Goal: Task Accomplishment & Management: Manage account settings

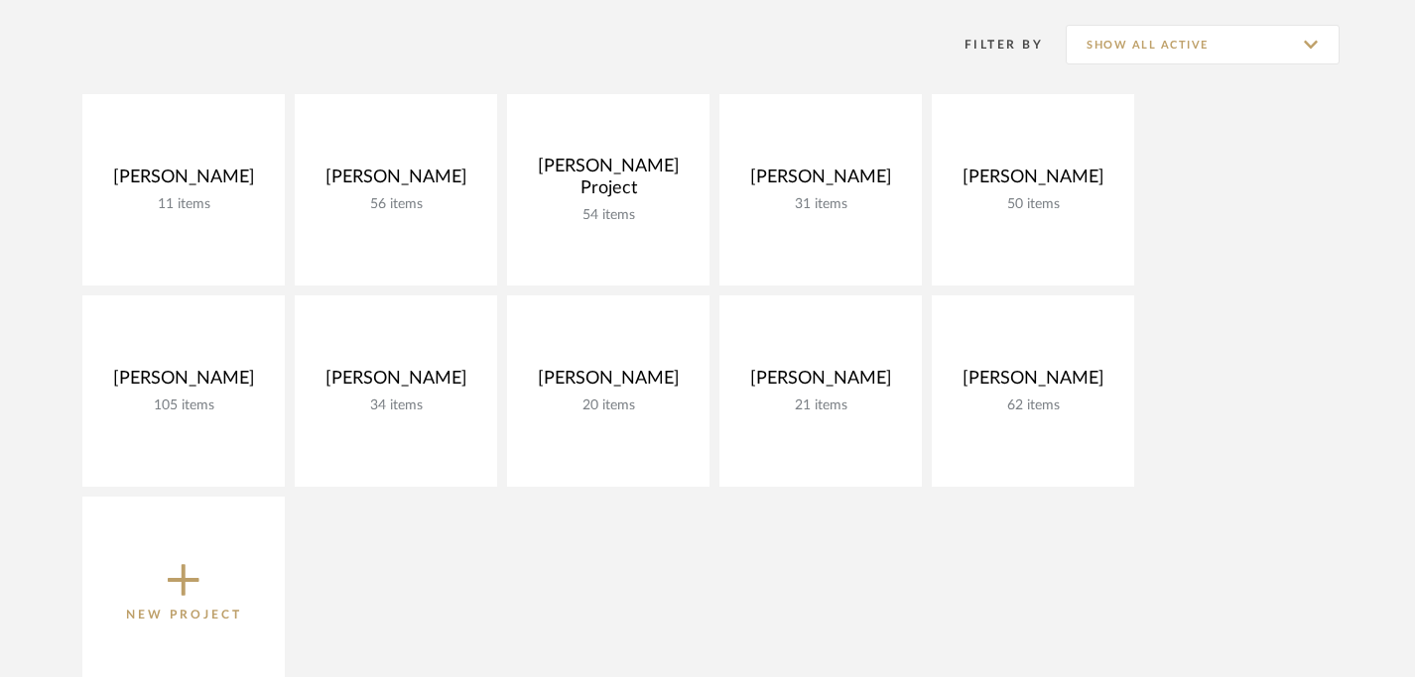
scroll to position [283, 0]
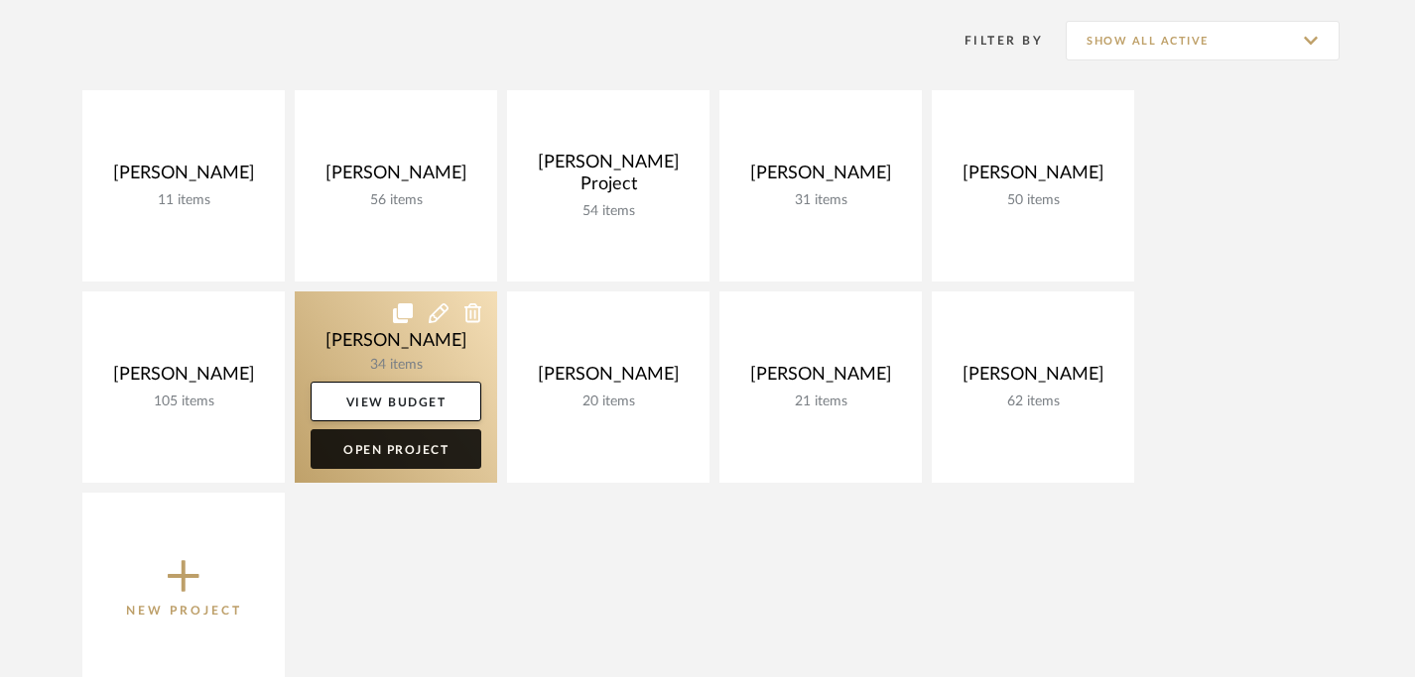
click at [416, 446] on link "Open Project" at bounding box center [395, 450] width 171 height 40
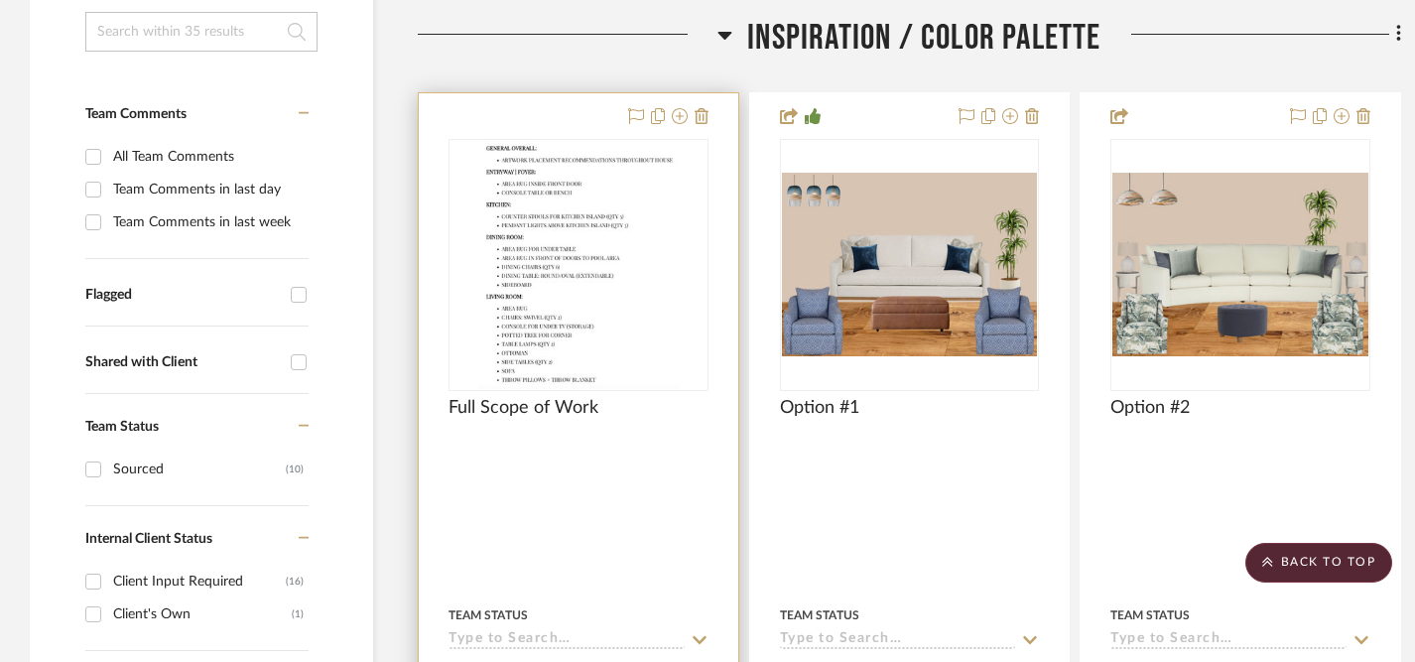
scroll to position [431, 0]
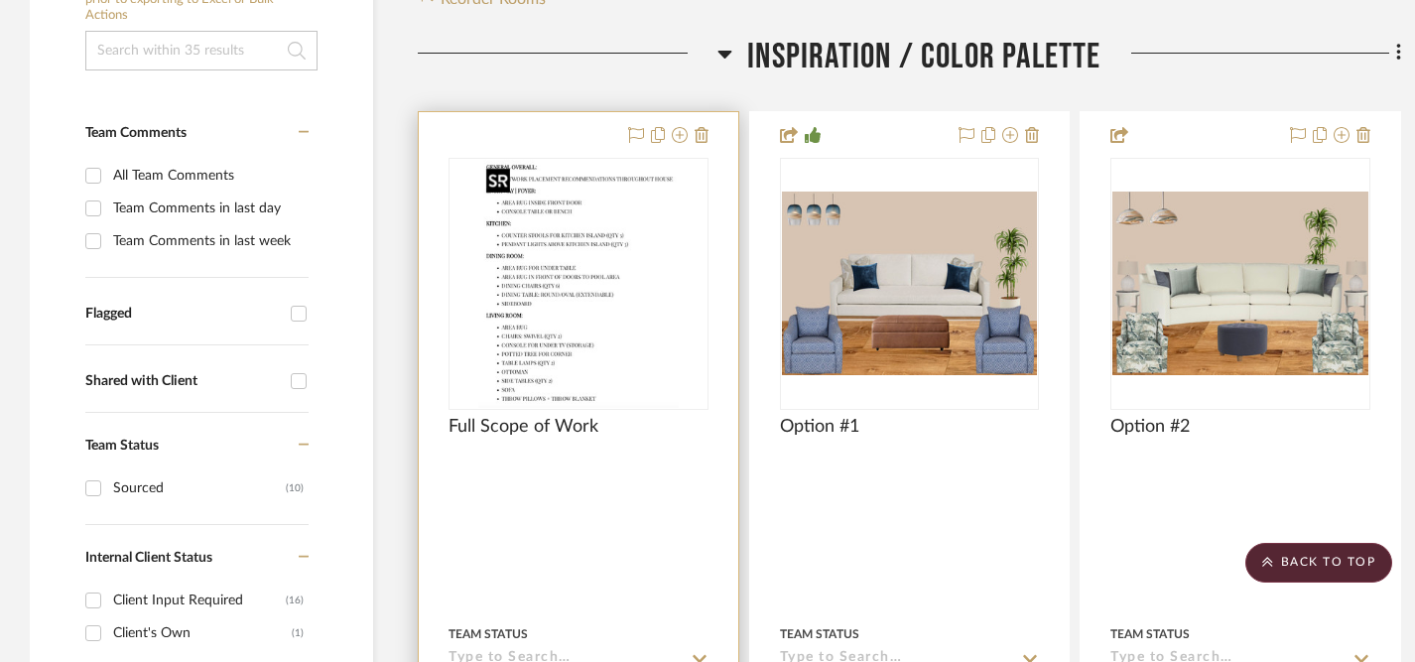
click at [0, 0] on img at bounding box center [0, 0] width 0 height 0
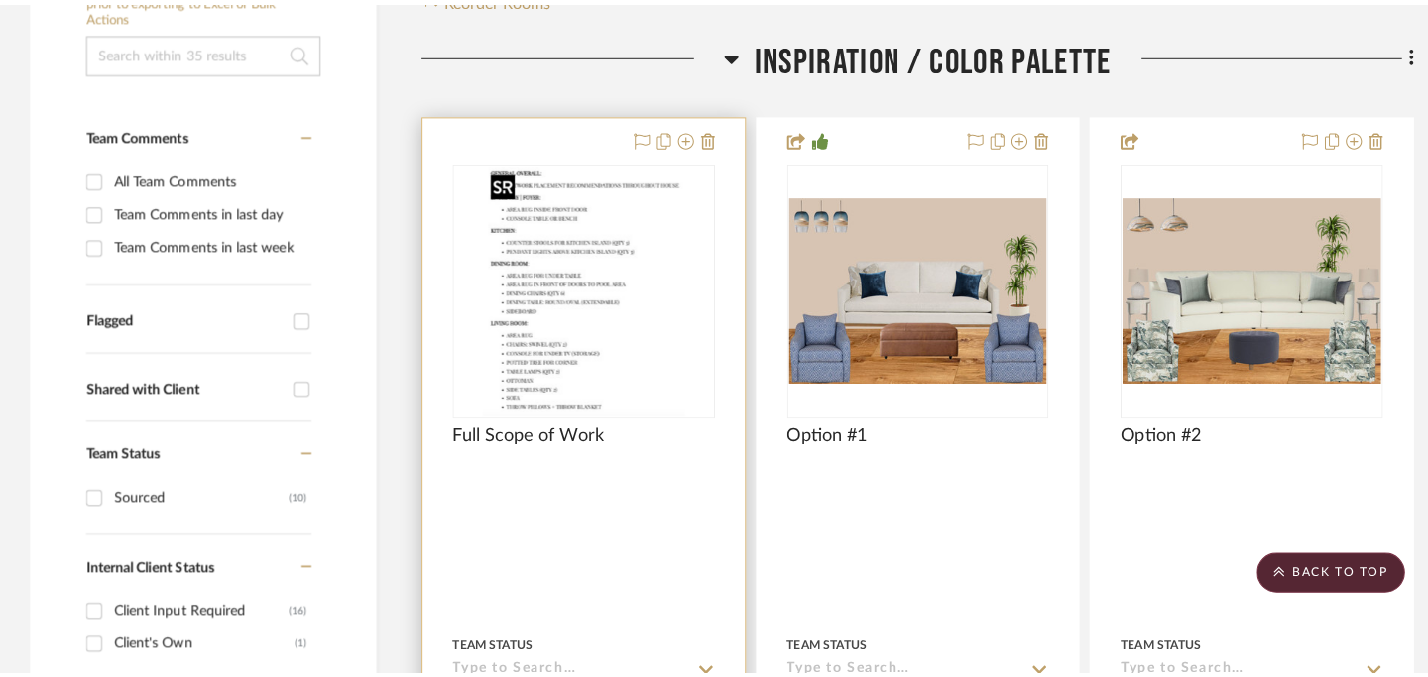
scroll to position [0, 0]
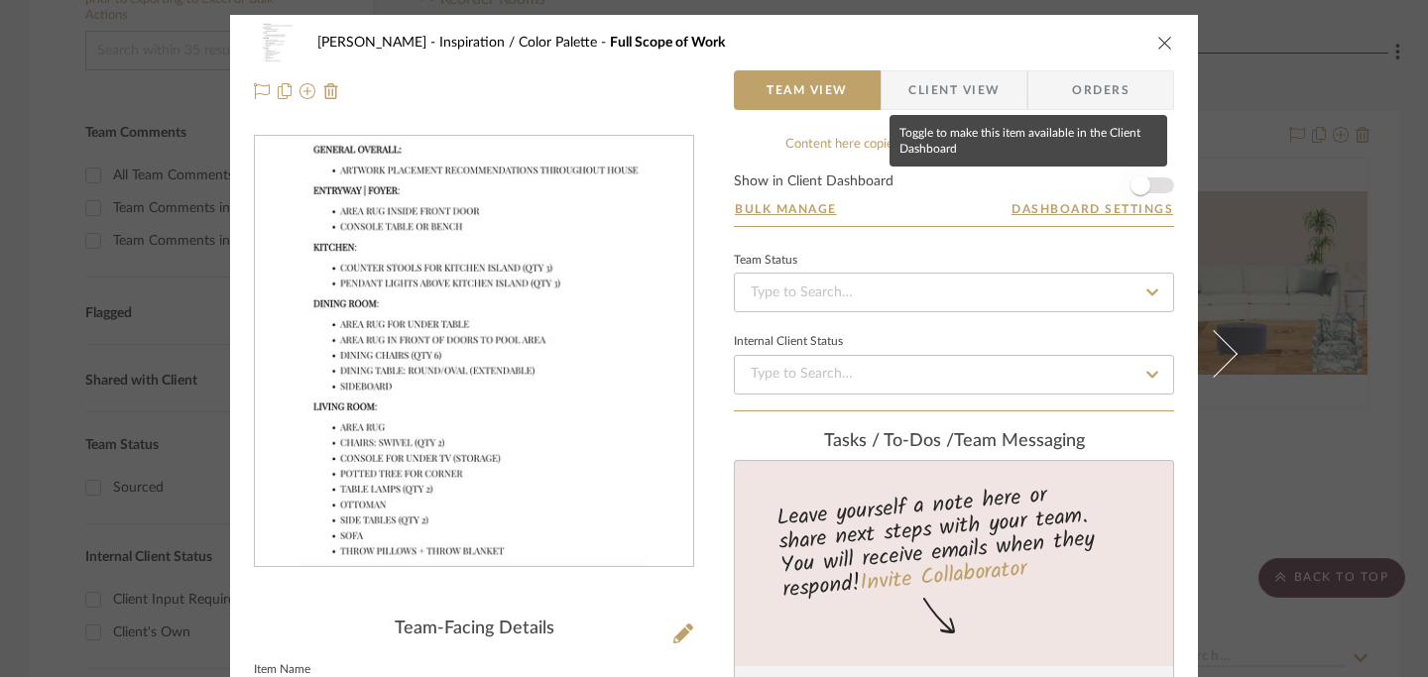
click at [1131, 180] on span "button" at bounding box center [1141, 186] width 20 height 20
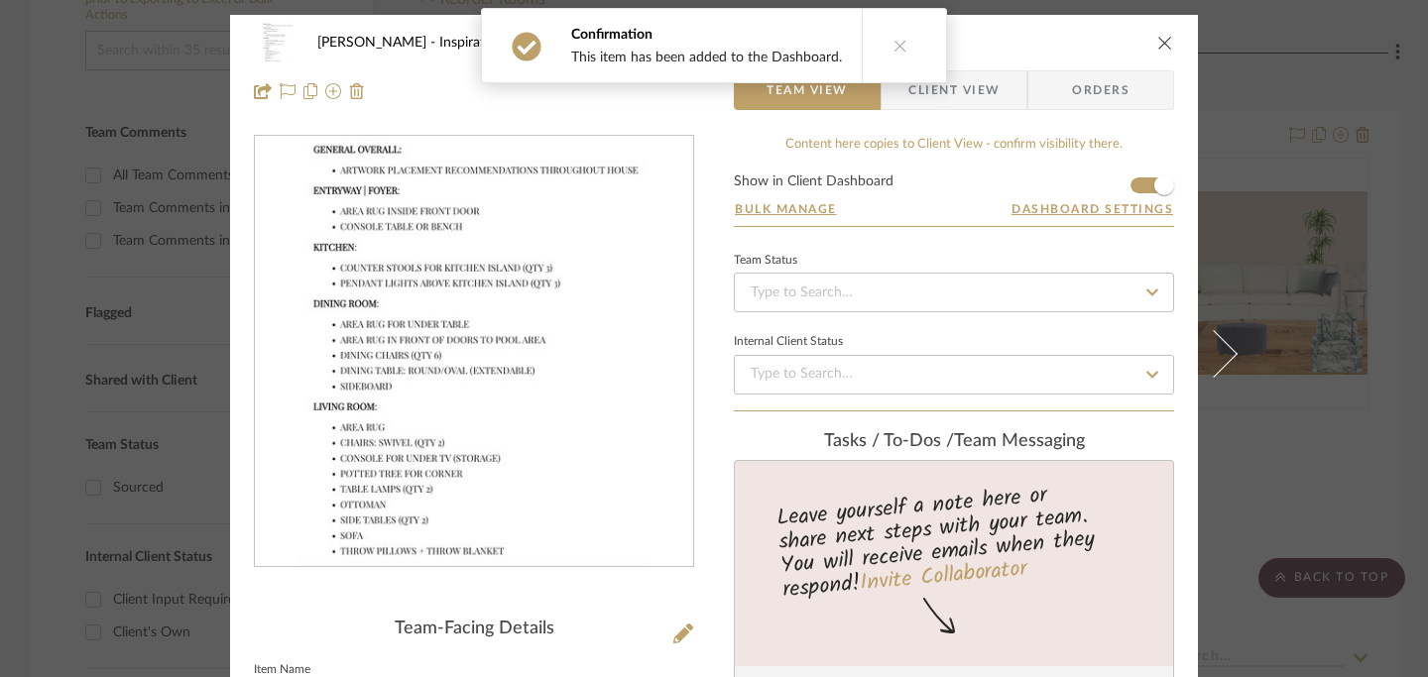
click at [1162, 35] on icon "close" at bounding box center [1166, 43] width 16 height 16
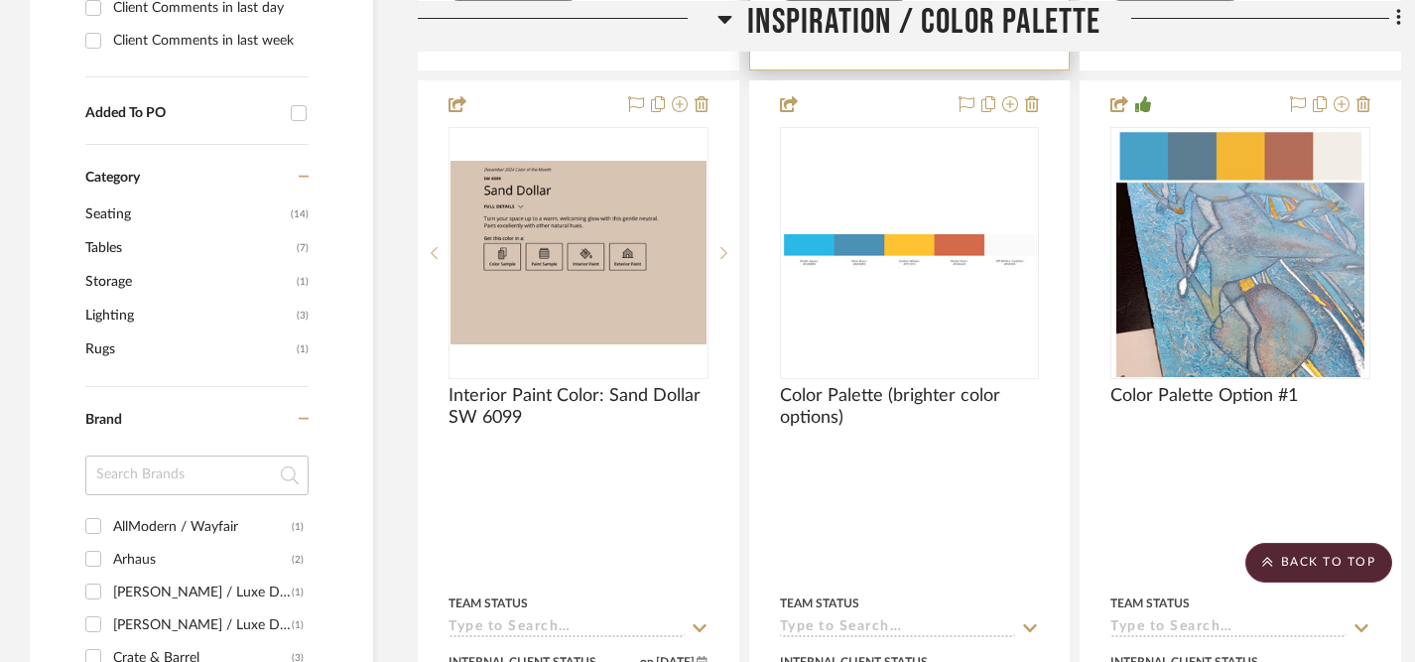
scroll to position [1354, 0]
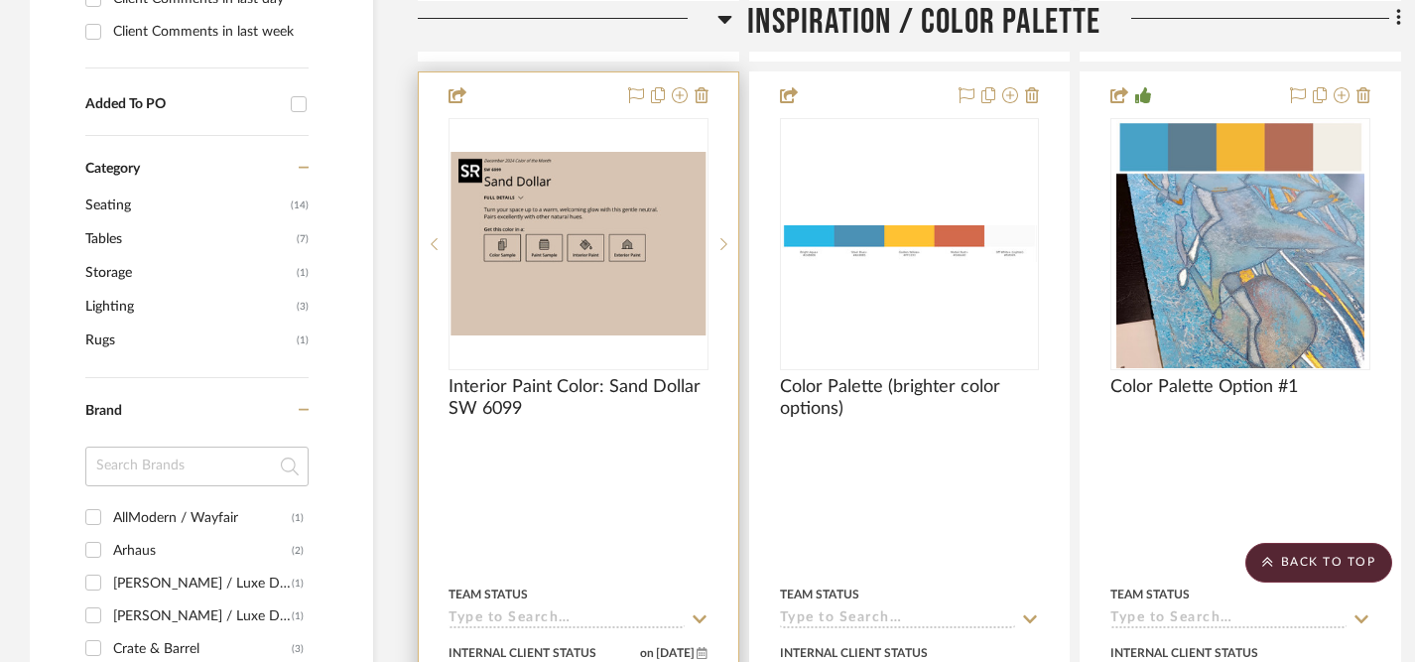
click at [0, 0] on img at bounding box center [0, 0] width 0 height 0
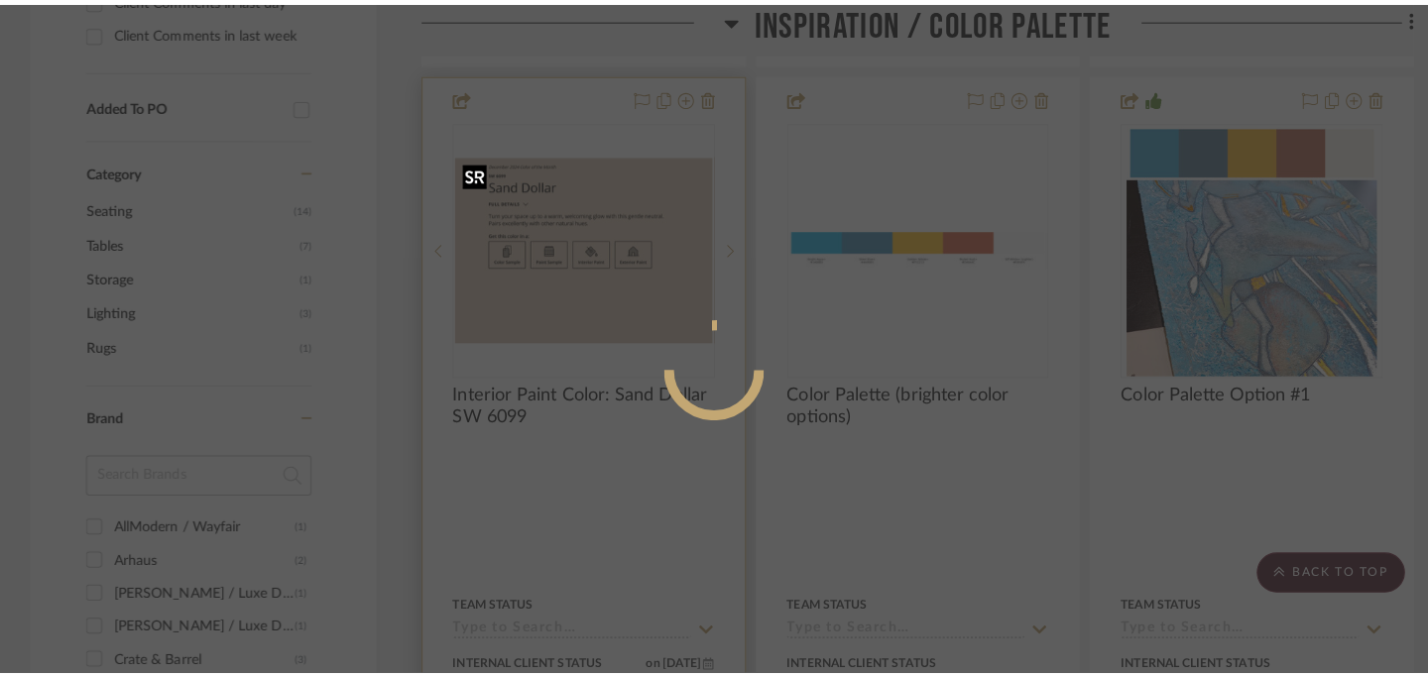
scroll to position [0, 0]
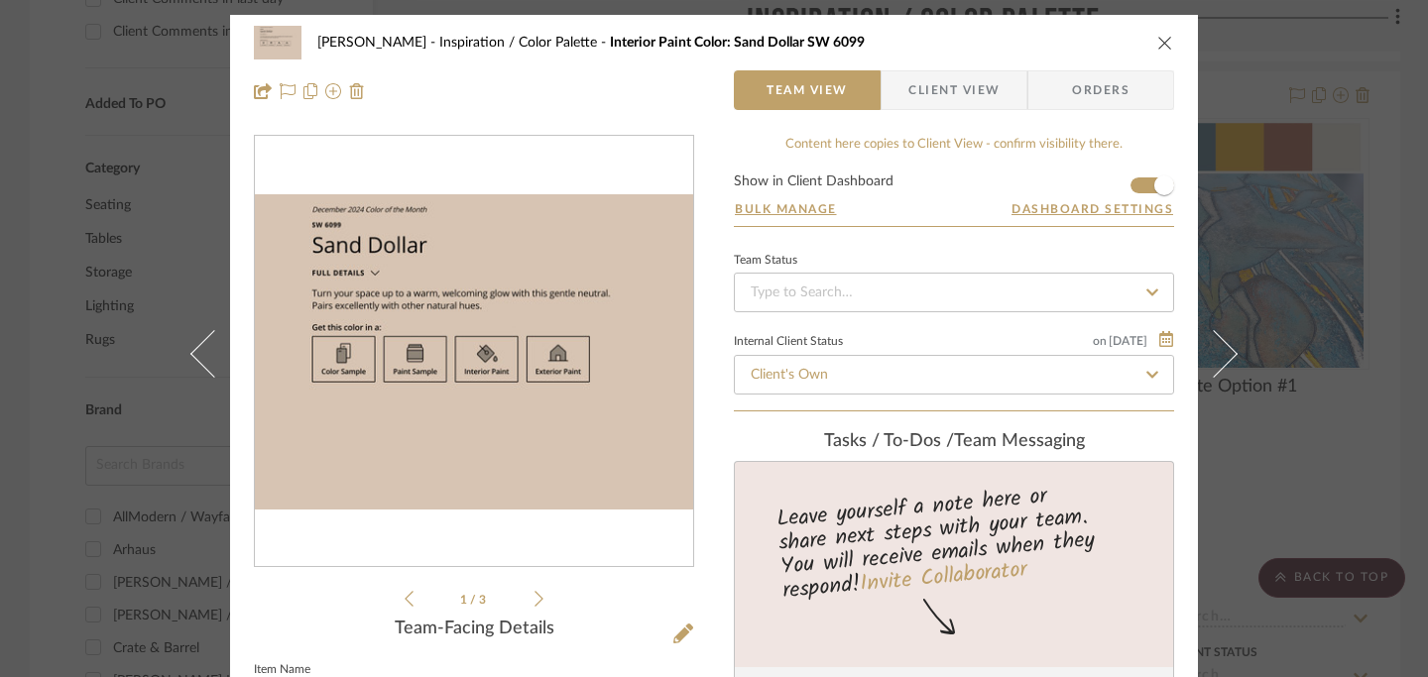
click at [1159, 42] on icon "close" at bounding box center [1166, 43] width 16 height 16
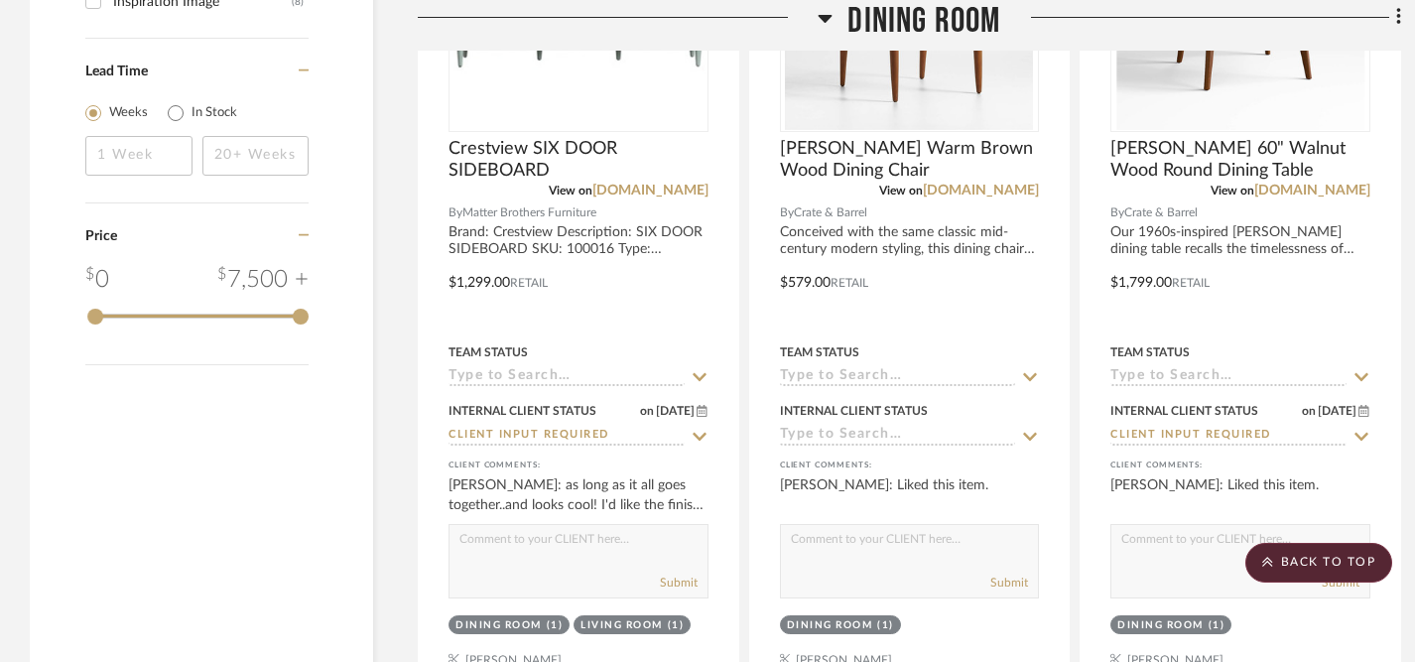
scroll to position [2568, 0]
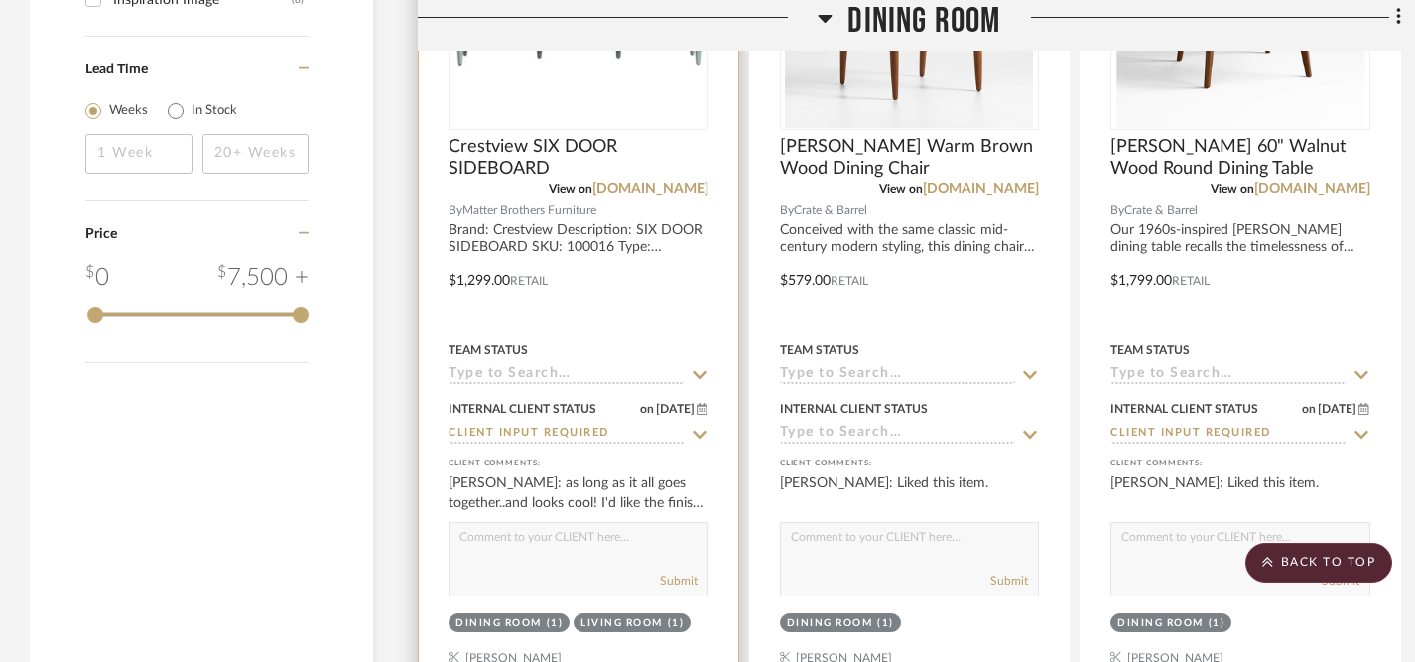
click at [623, 551] on textarea at bounding box center [578, 542] width 258 height 38
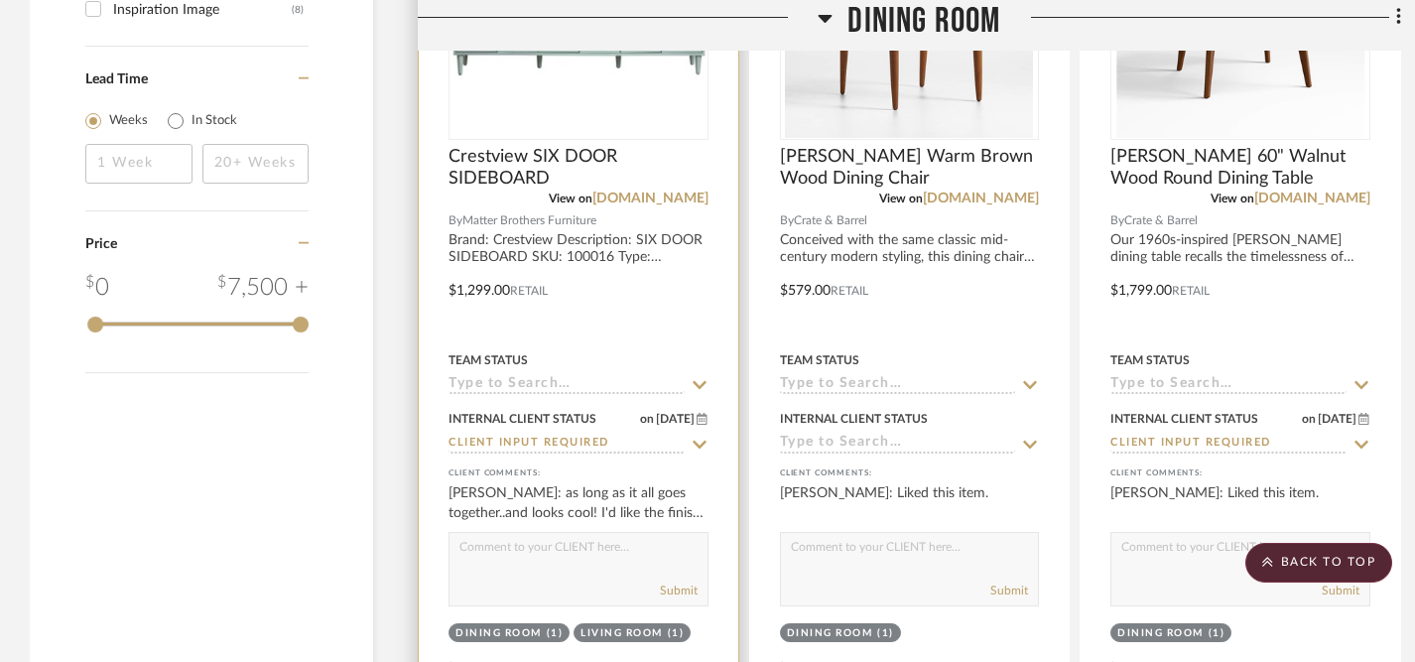
scroll to position [2563, 0]
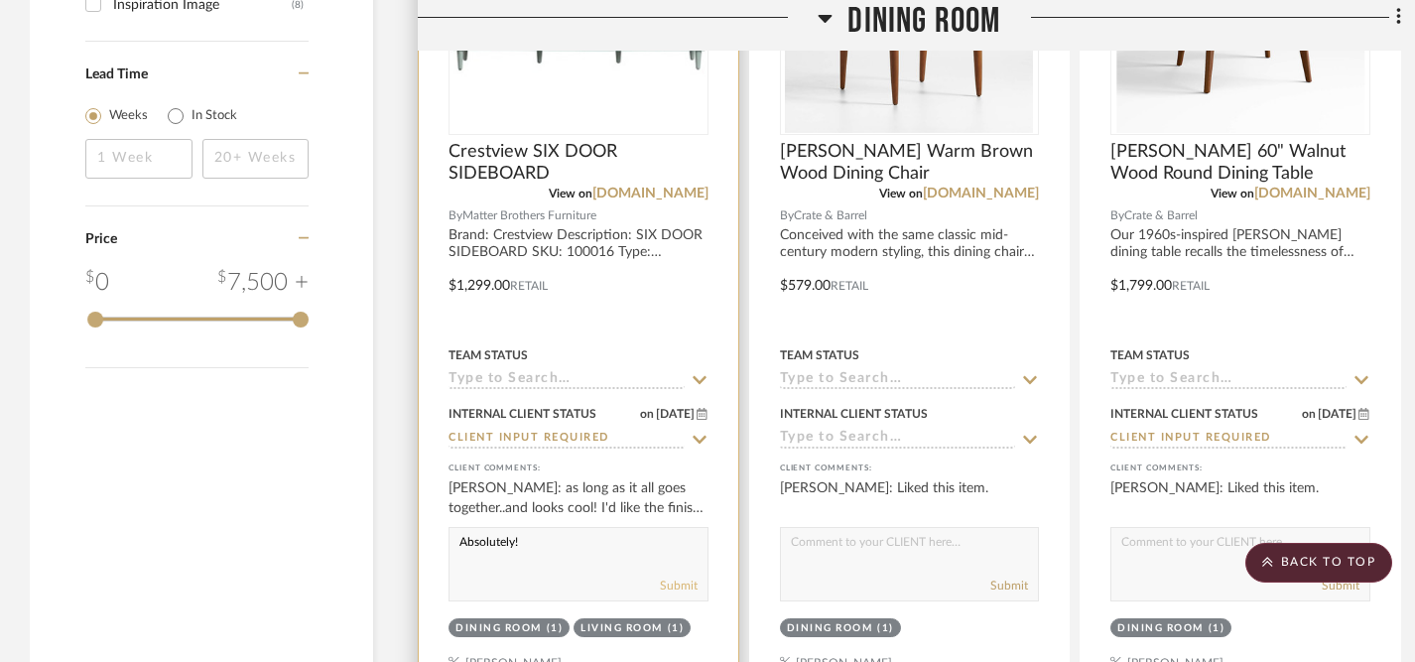
type textarea "Absolutely!"
click at [680, 576] on button "Submit" at bounding box center [679, 585] width 38 height 18
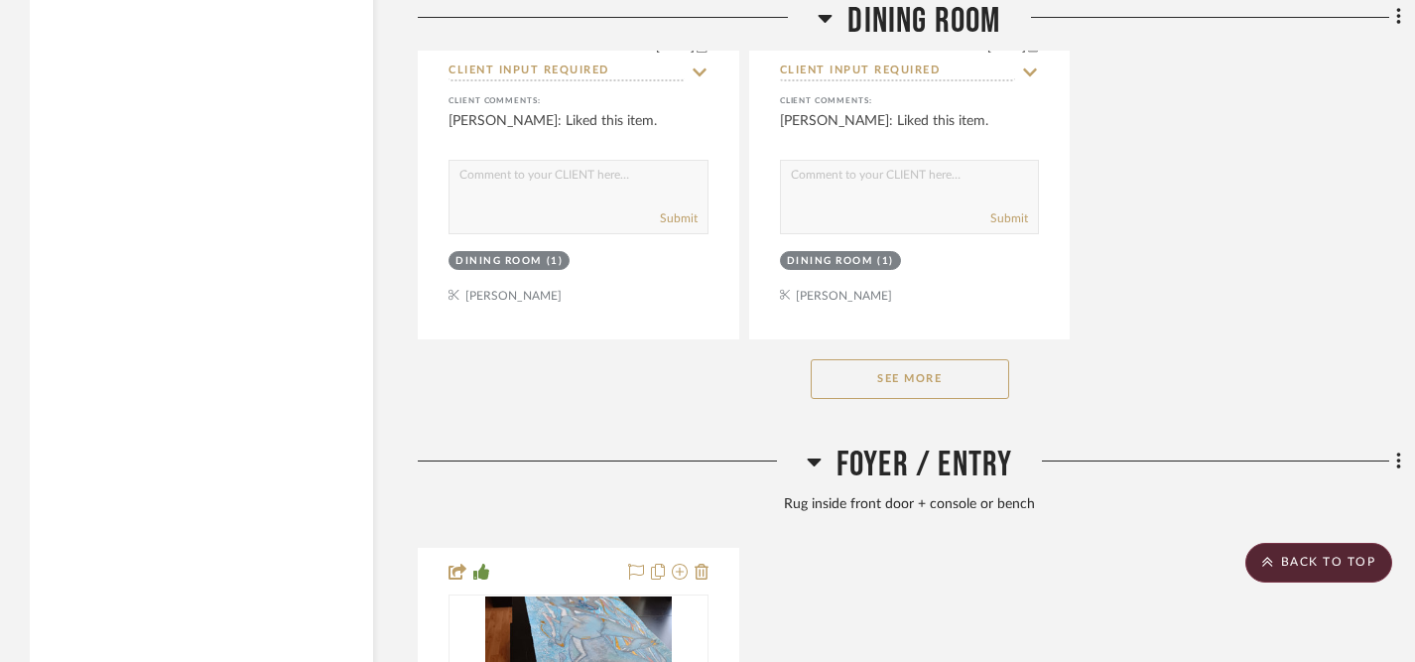
scroll to position [4709, 0]
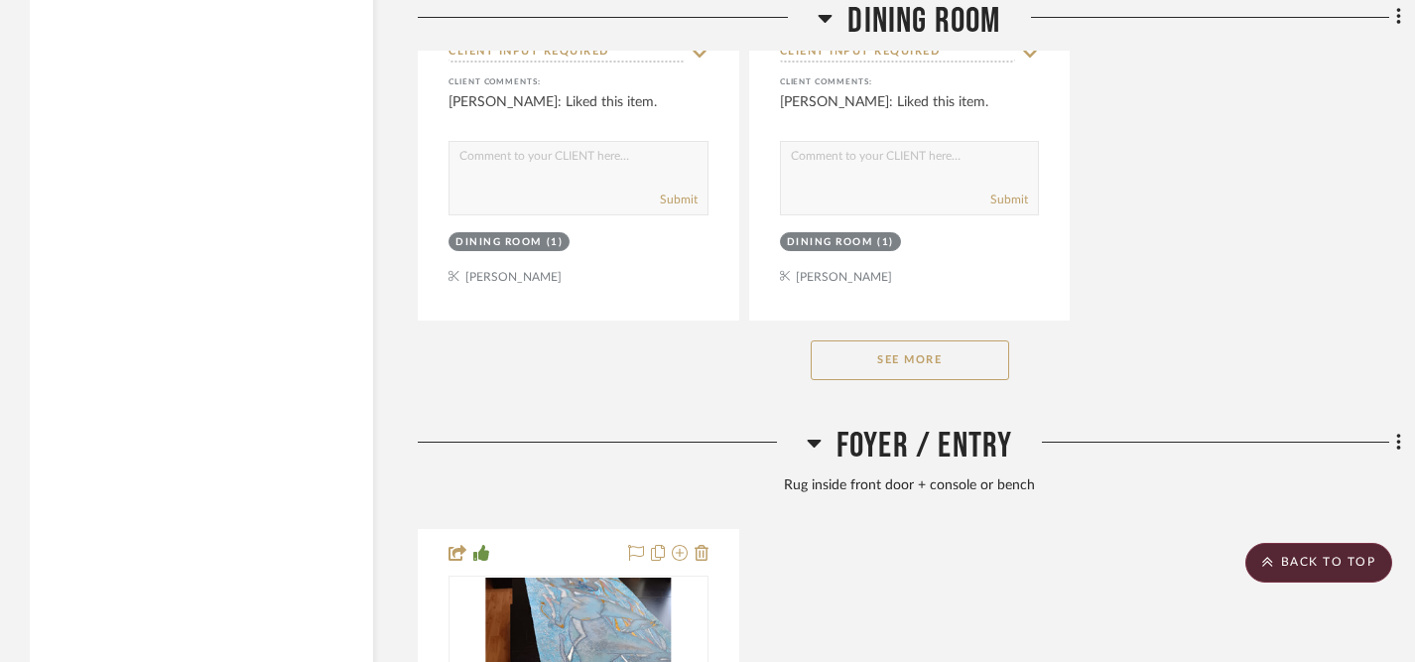
click at [923, 354] on button "See More" at bounding box center [909, 360] width 198 height 40
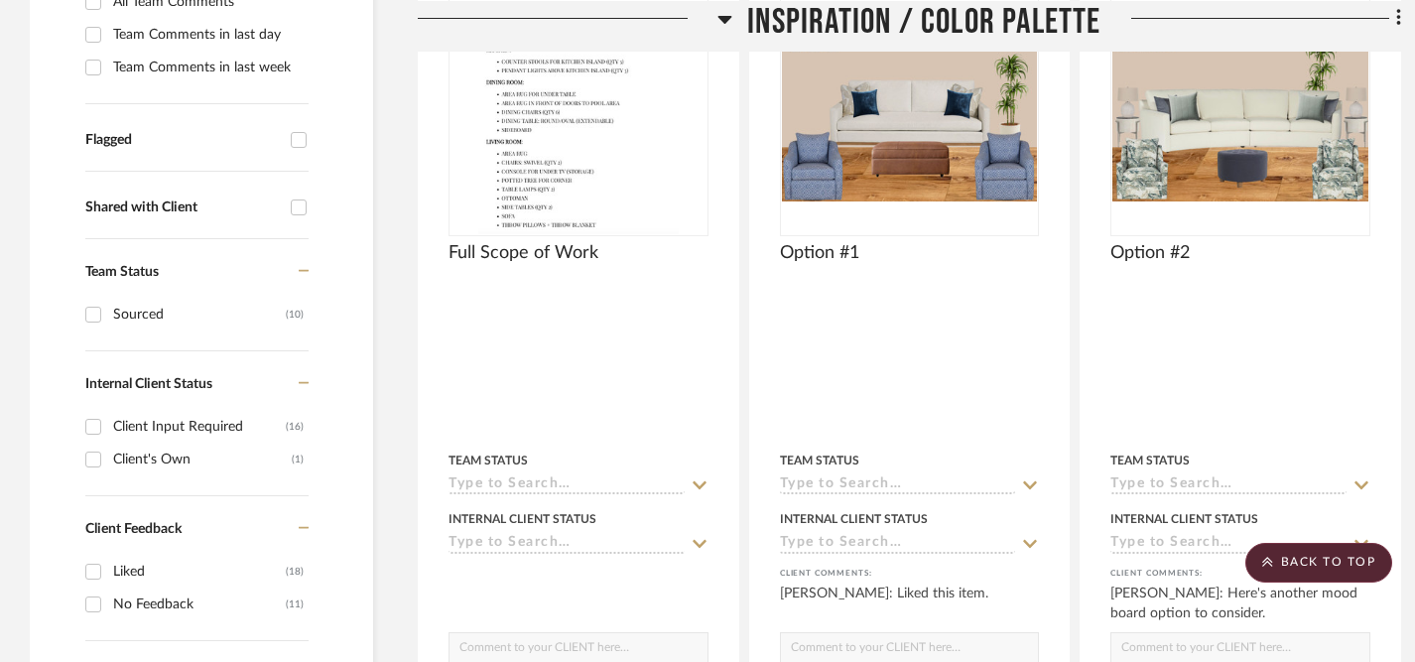
scroll to position [616, 0]
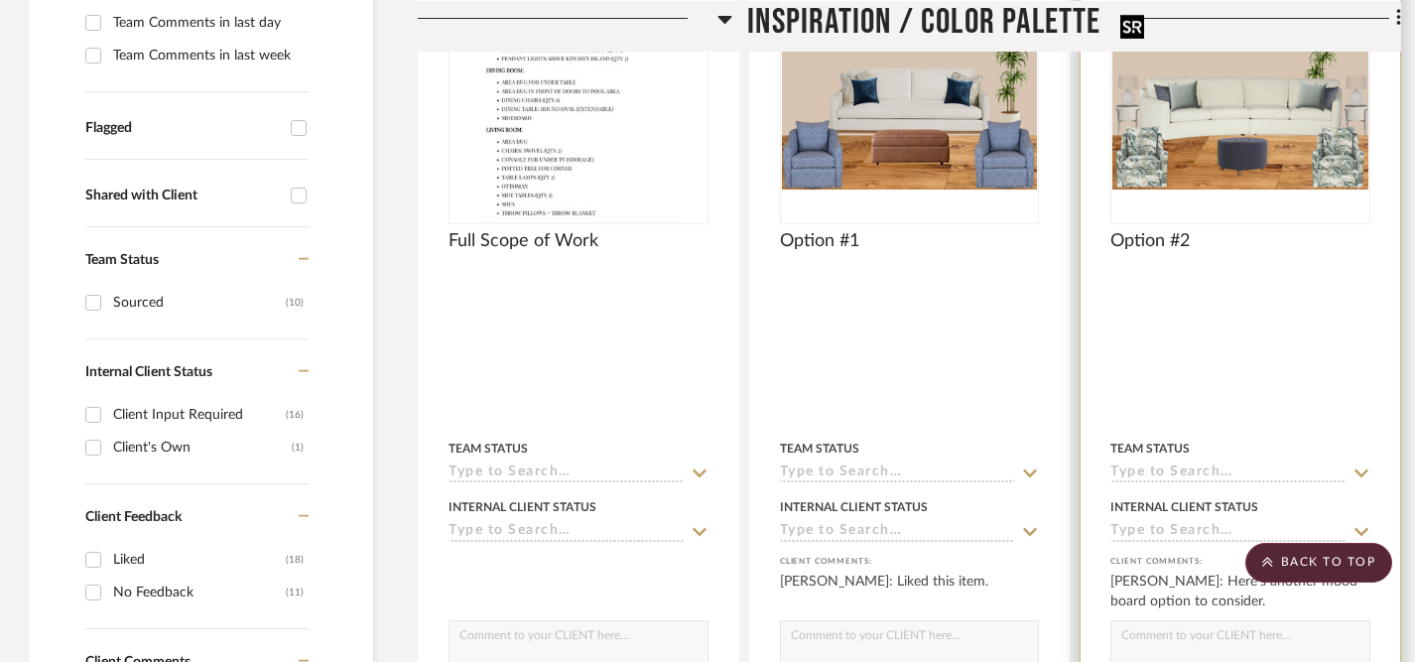
click at [1234, 110] on img "0" at bounding box center [1240, 98] width 256 height 185
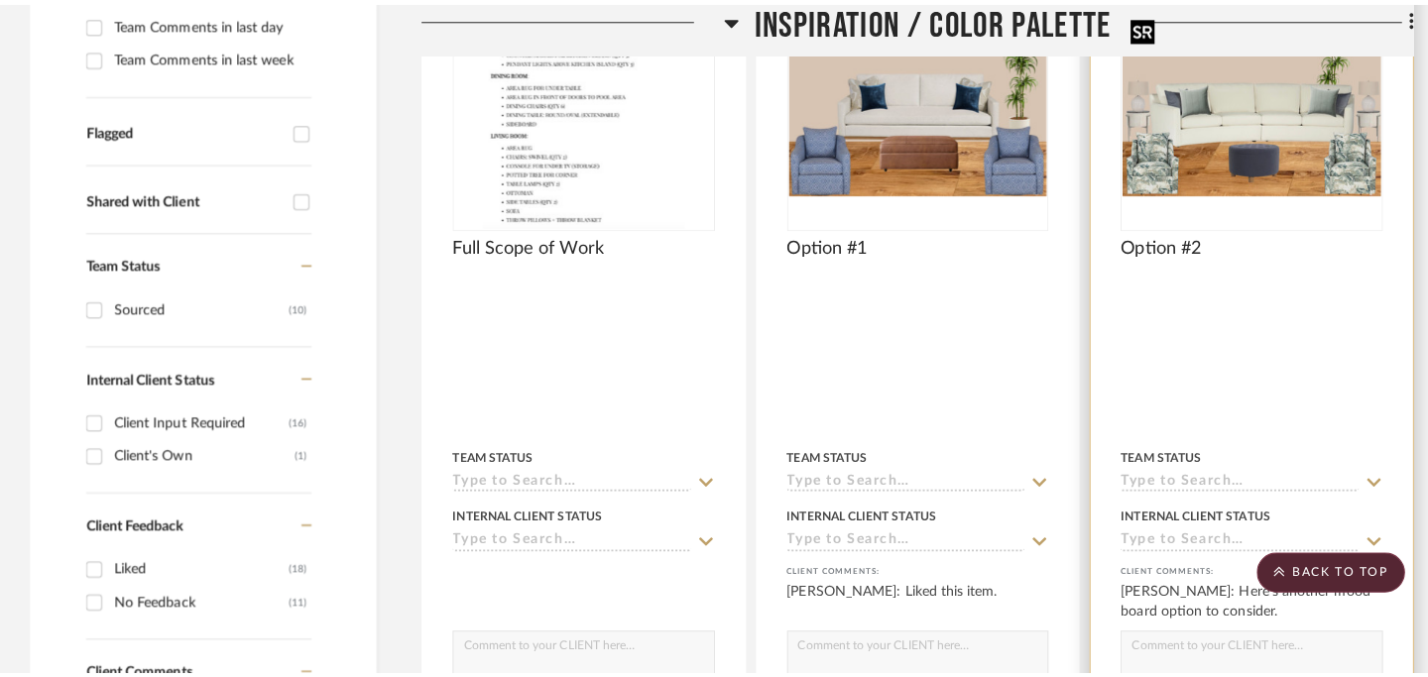
scroll to position [0, 0]
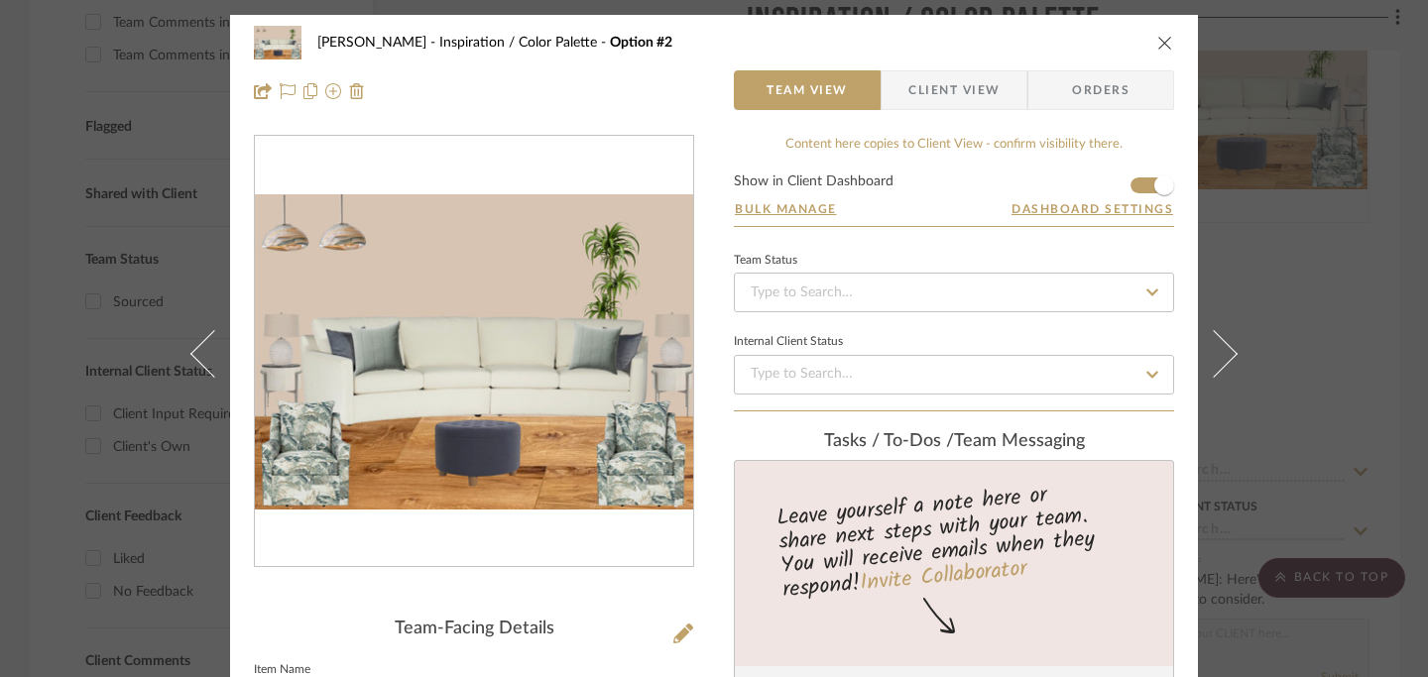
click at [1161, 42] on icon "close" at bounding box center [1166, 43] width 16 height 16
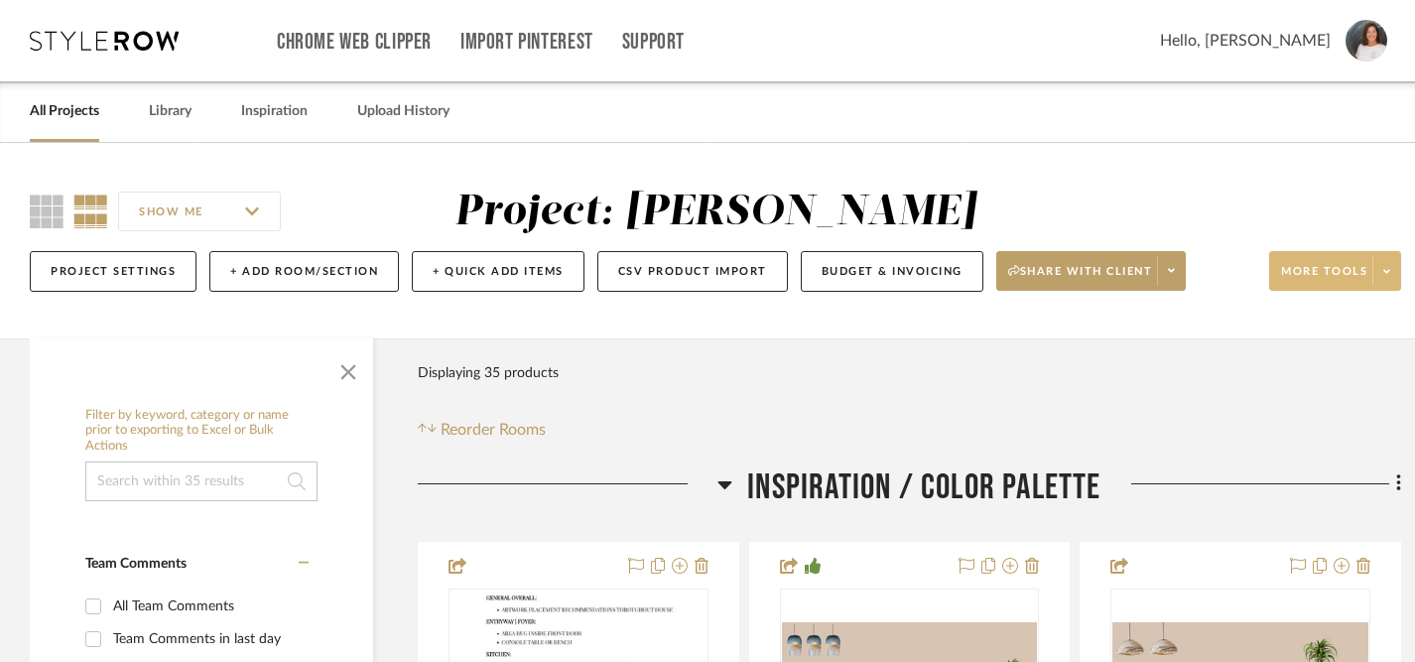
click at [1386, 281] on span at bounding box center [1386, 271] width 28 height 30
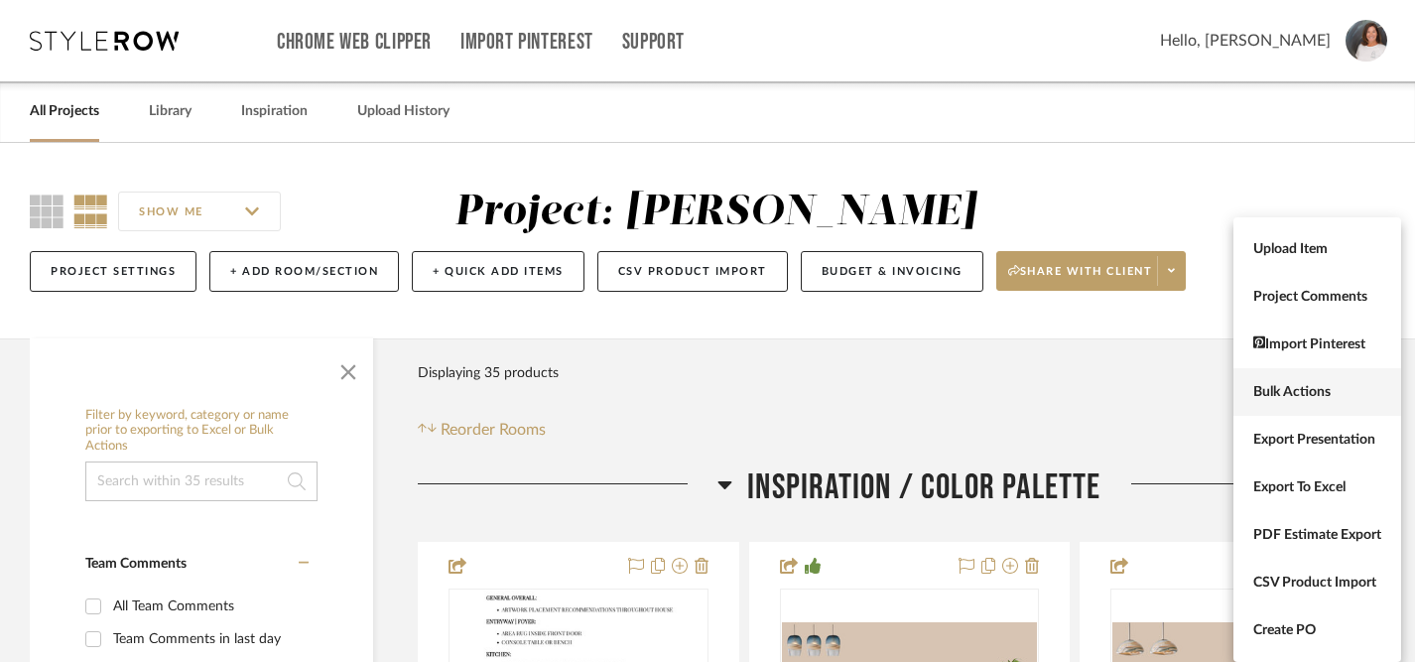
click at [1286, 389] on span "Bulk Actions" at bounding box center [1317, 392] width 128 height 17
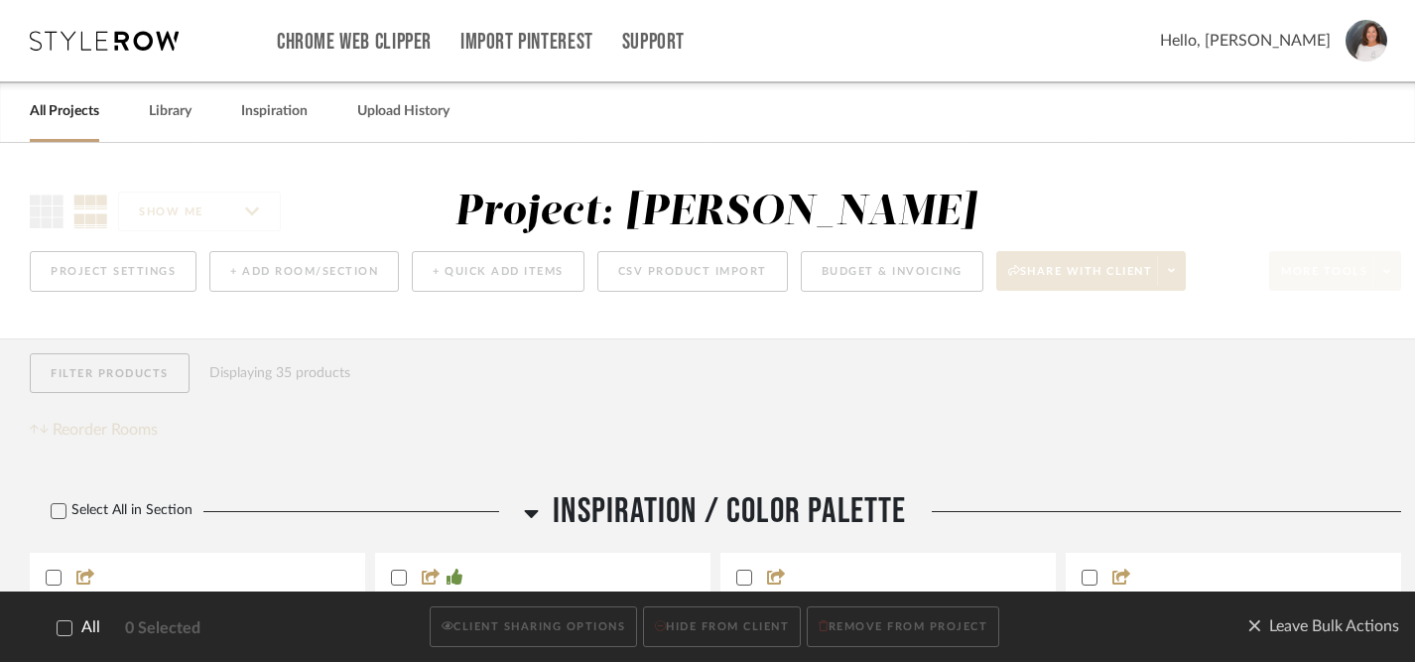
click at [67, 634] on icon at bounding box center [65, 628] width 14 height 14
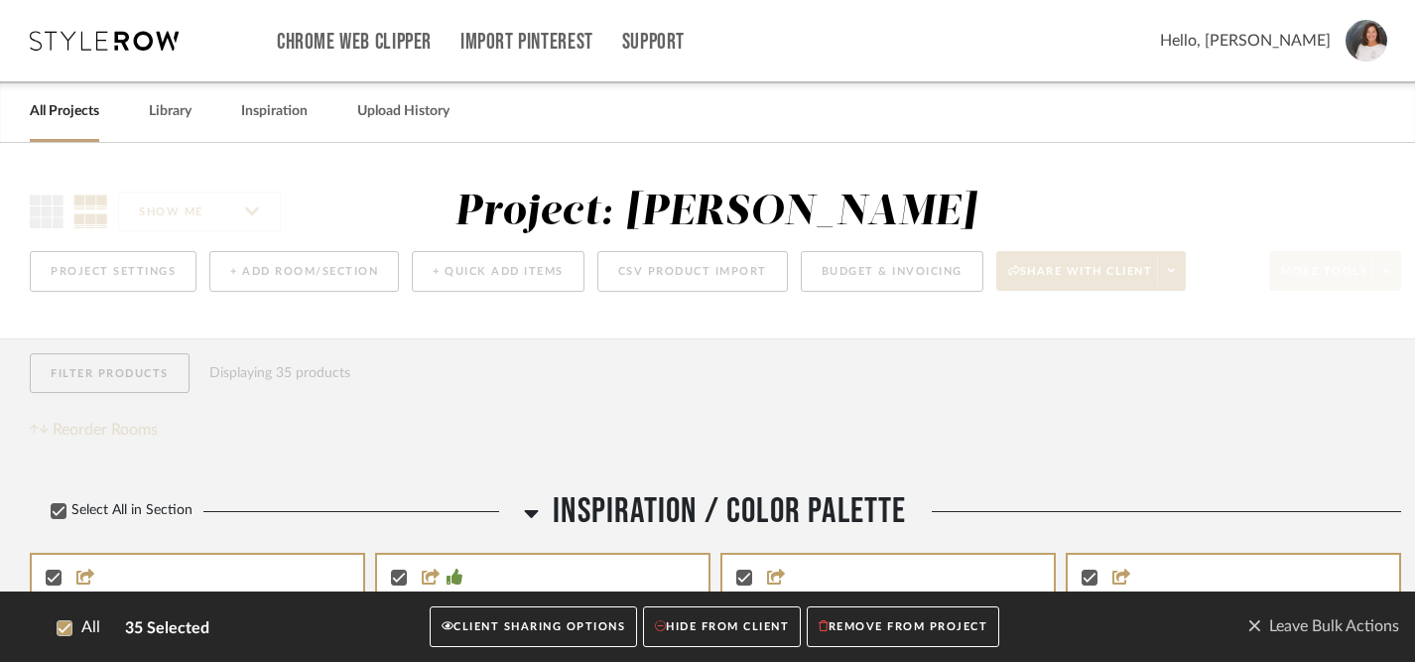
click at [469, 628] on button "CLIENT SHARING OPTIONS" at bounding box center [533, 627] width 207 height 41
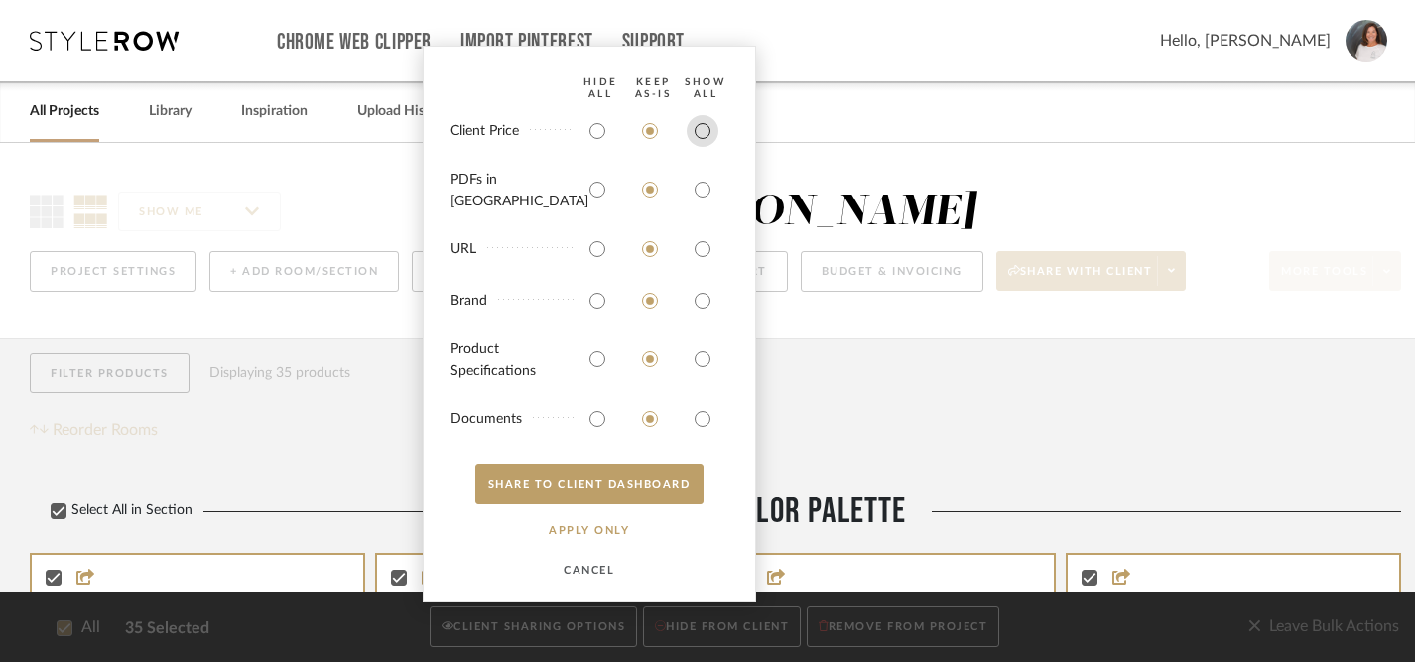
click at [698, 147] on input "radio" at bounding box center [702, 131] width 32 height 32
radio input "true"
click at [699, 186] on input "radio" at bounding box center [702, 190] width 32 height 32
radio input "true"
click at [707, 258] on input "radio" at bounding box center [702, 249] width 32 height 32
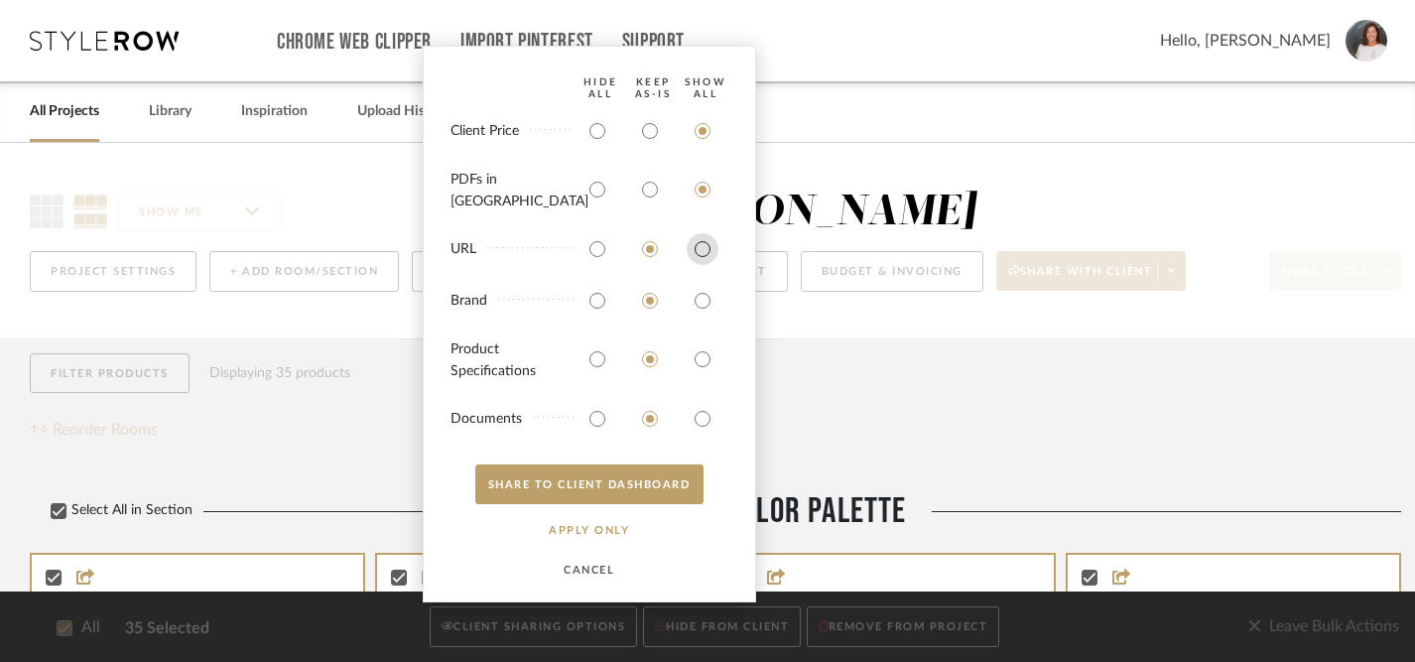
radio input "true"
click at [706, 293] on input "radio" at bounding box center [702, 301] width 32 height 32
radio input "true"
click at [695, 356] on input "radio" at bounding box center [702, 359] width 32 height 32
radio input "true"
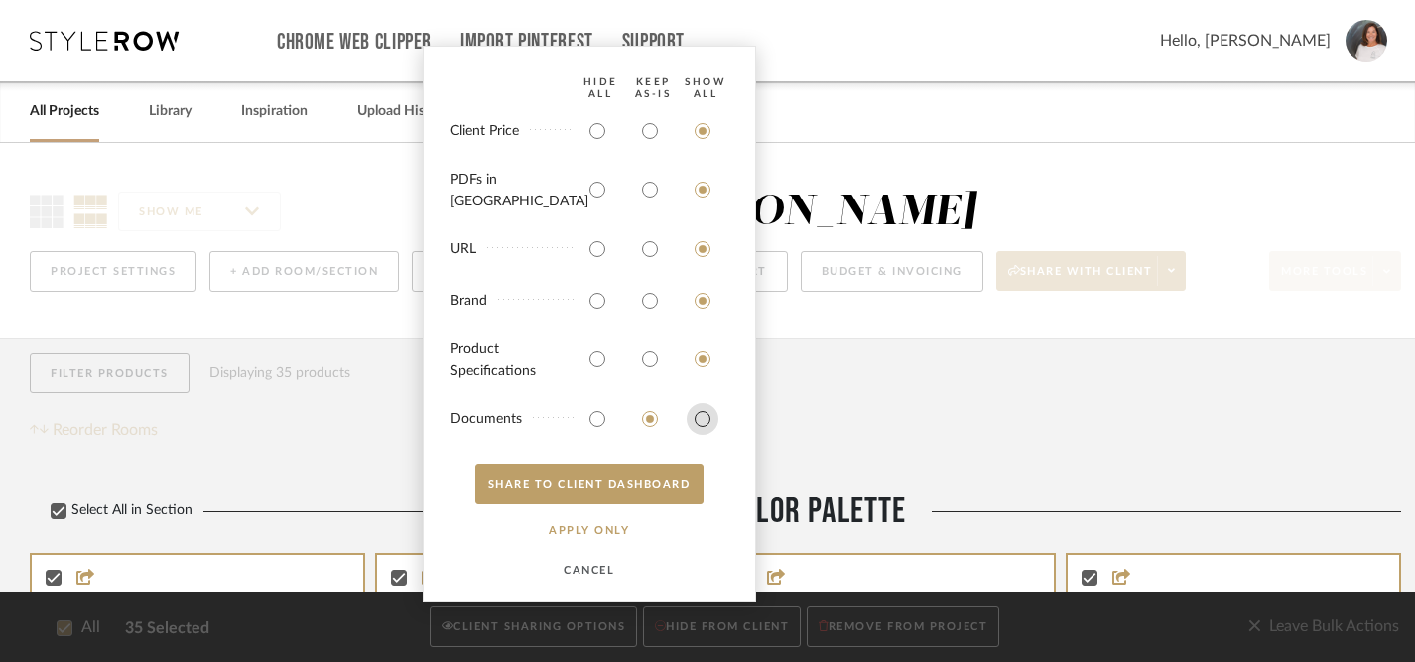
click at [700, 416] on input "radio" at bounding box center [702, 419] width 32 height 32
radio input "true"
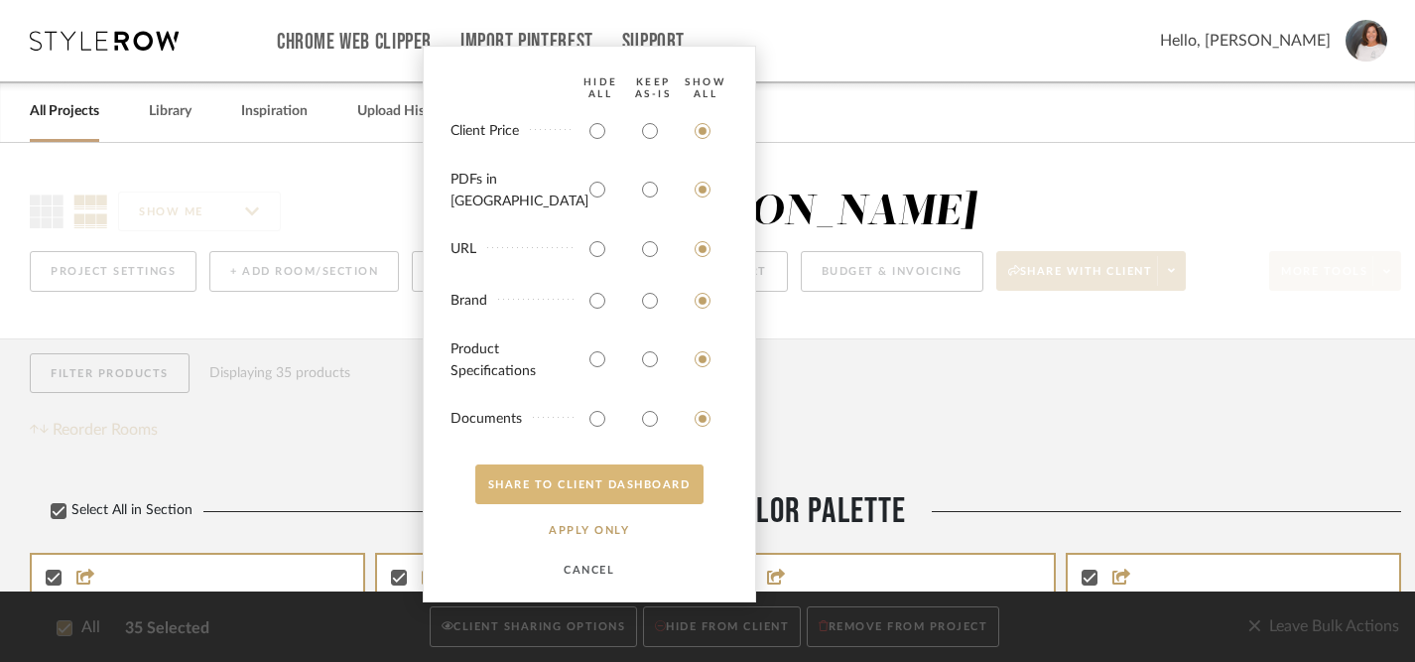
click at [632, 480] on button "SHARE TO CLIENT Dashboard" at bounding box center [589, 484] width 228 height 40
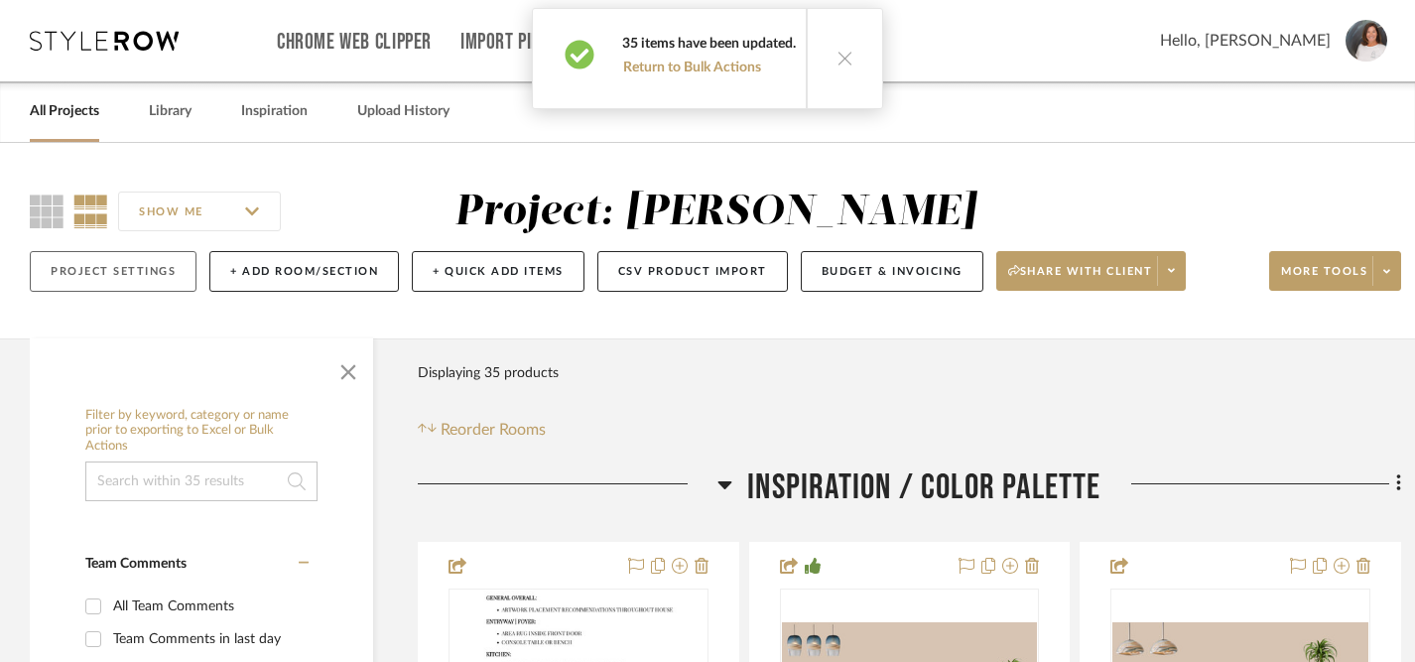
click at [168, 273] on button "Project Settings" at bounding box center [113, 271] width 167 height 41
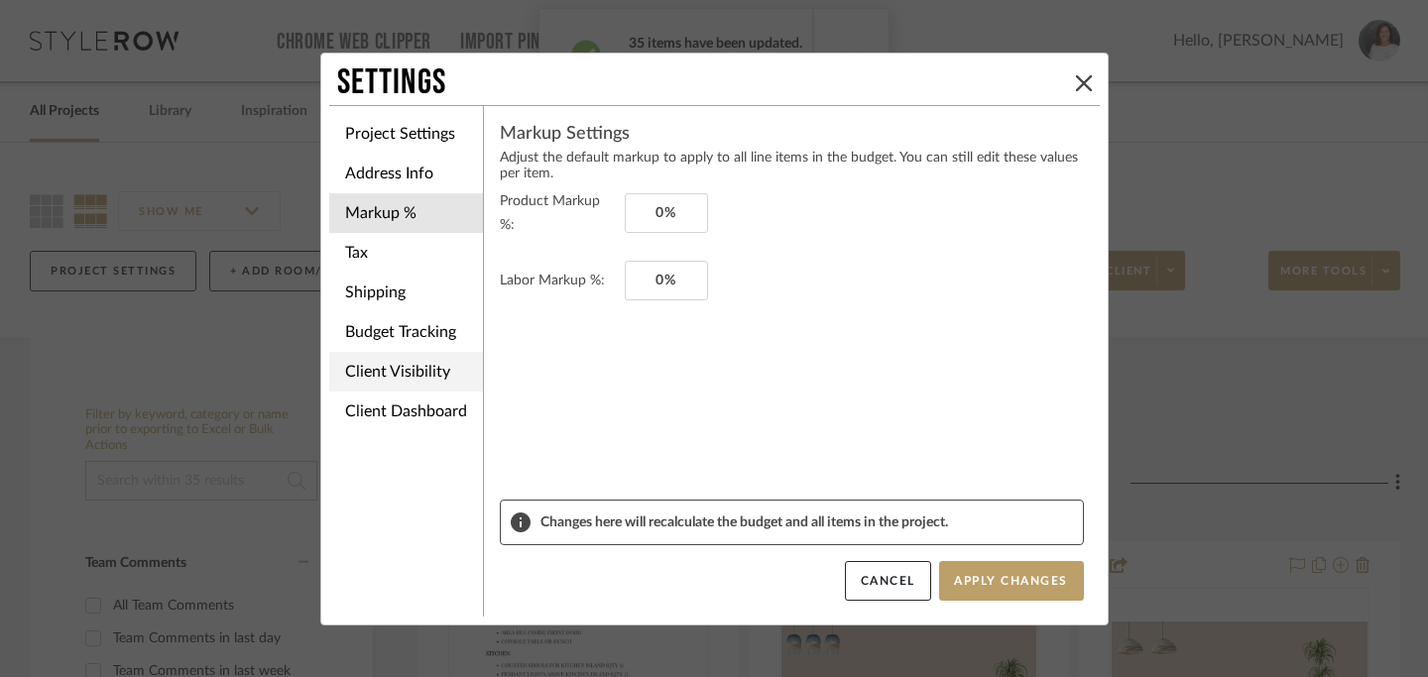
click at [406, 368] on li "Client Visibility" at bounding box center [406, 372] width 154 height 40
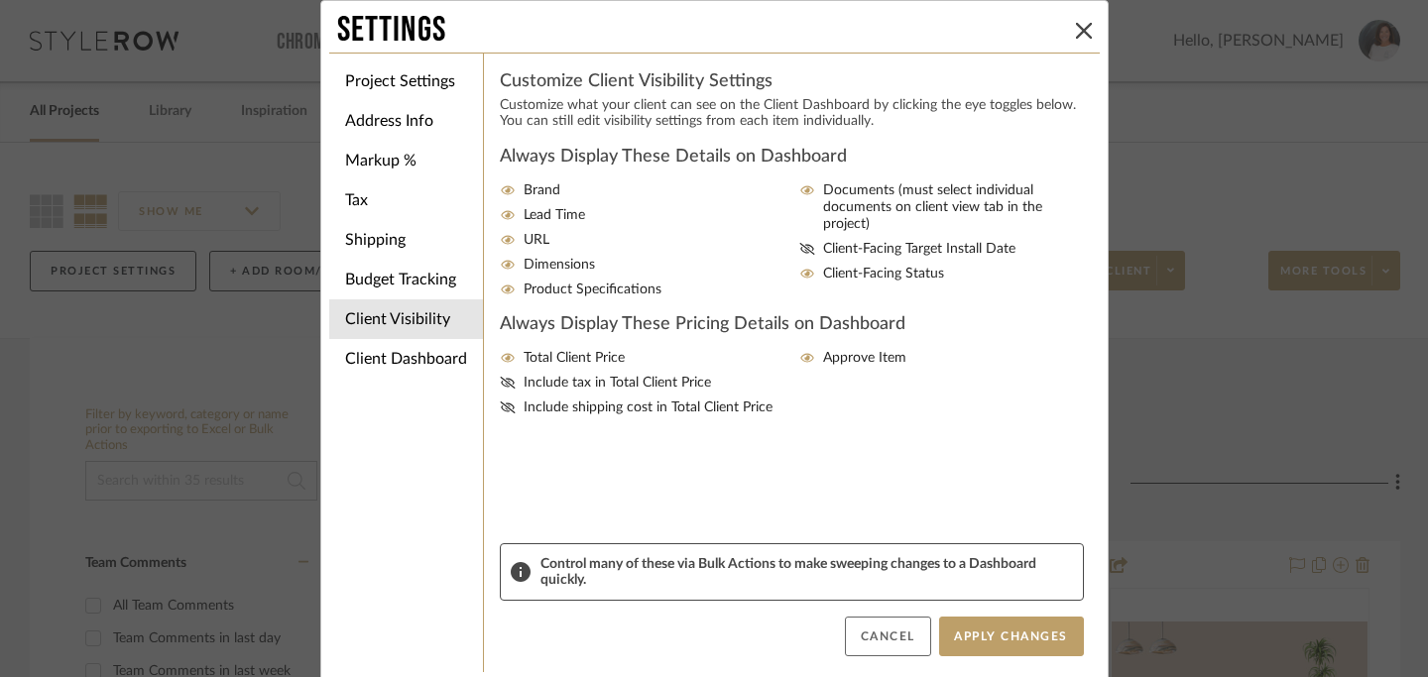
click at [870, 637] on button "Cancel" at bounding box center [888, 637] width 86 height 40
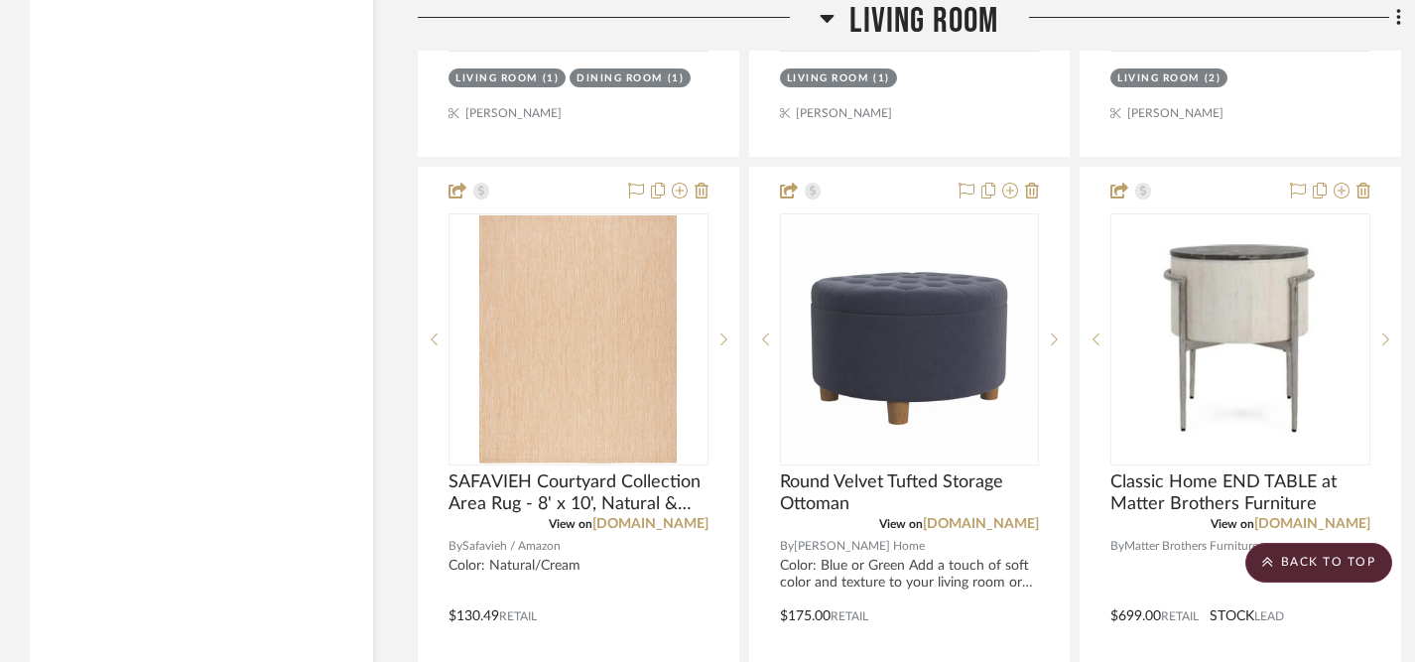
scroll to position [9689, 0]
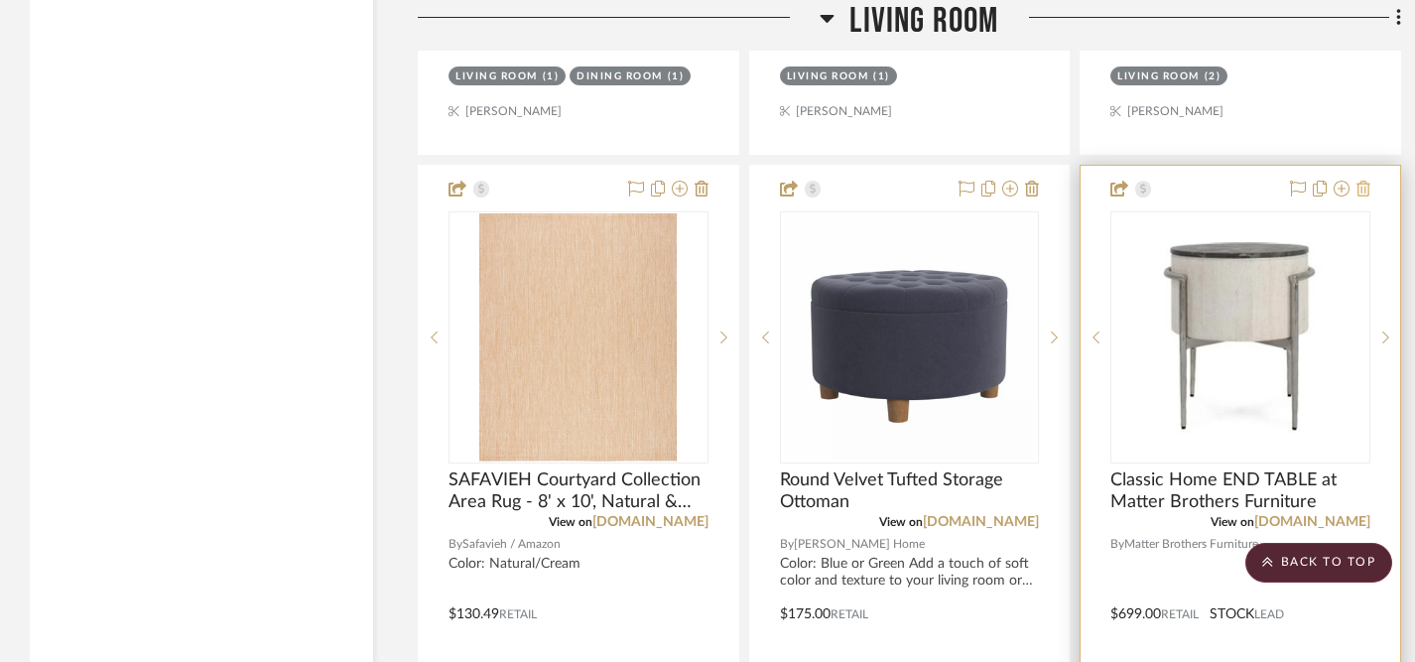
click at [1362, 181] on icon at bounding box center [1363, 189] width 14 height 16
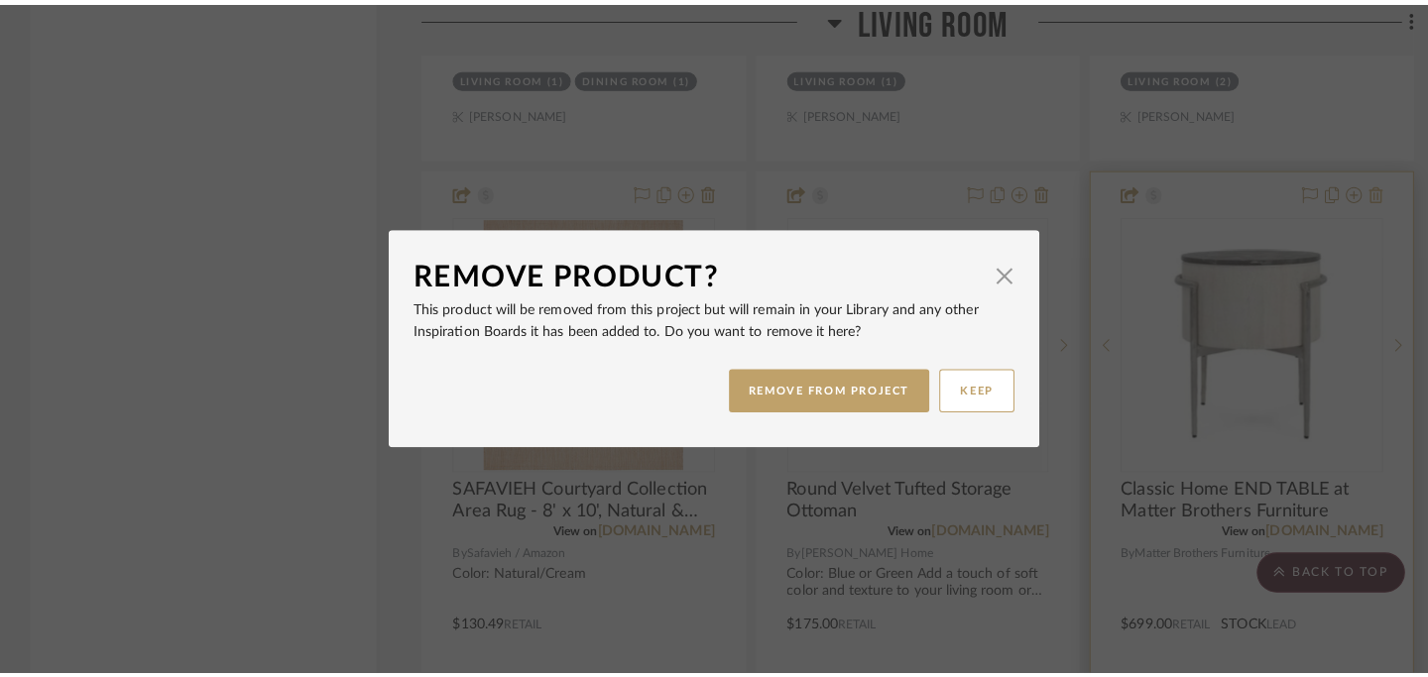
scroll to position [0, 0]
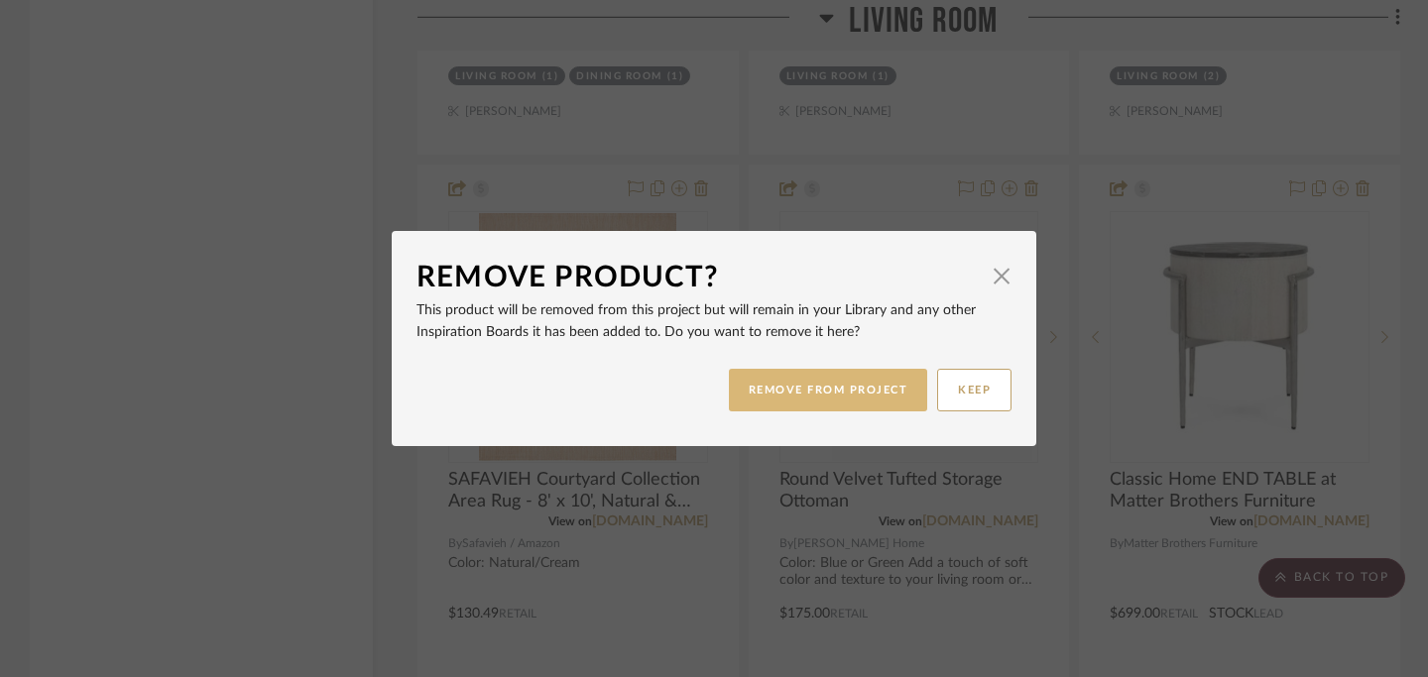
click at [861, 392] on button "REMOVE FROM PROJECT" at bounding box center [828, 390] width 199 height 43
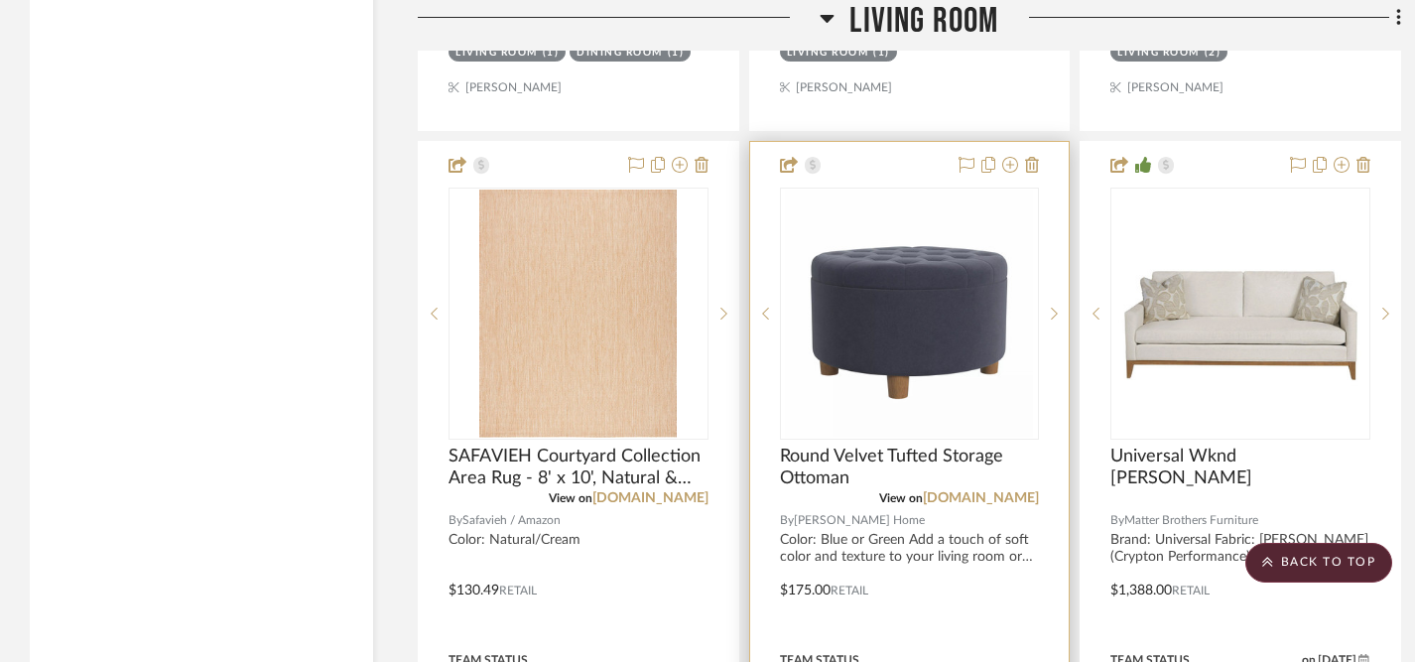
scroll to position [9718, 0]
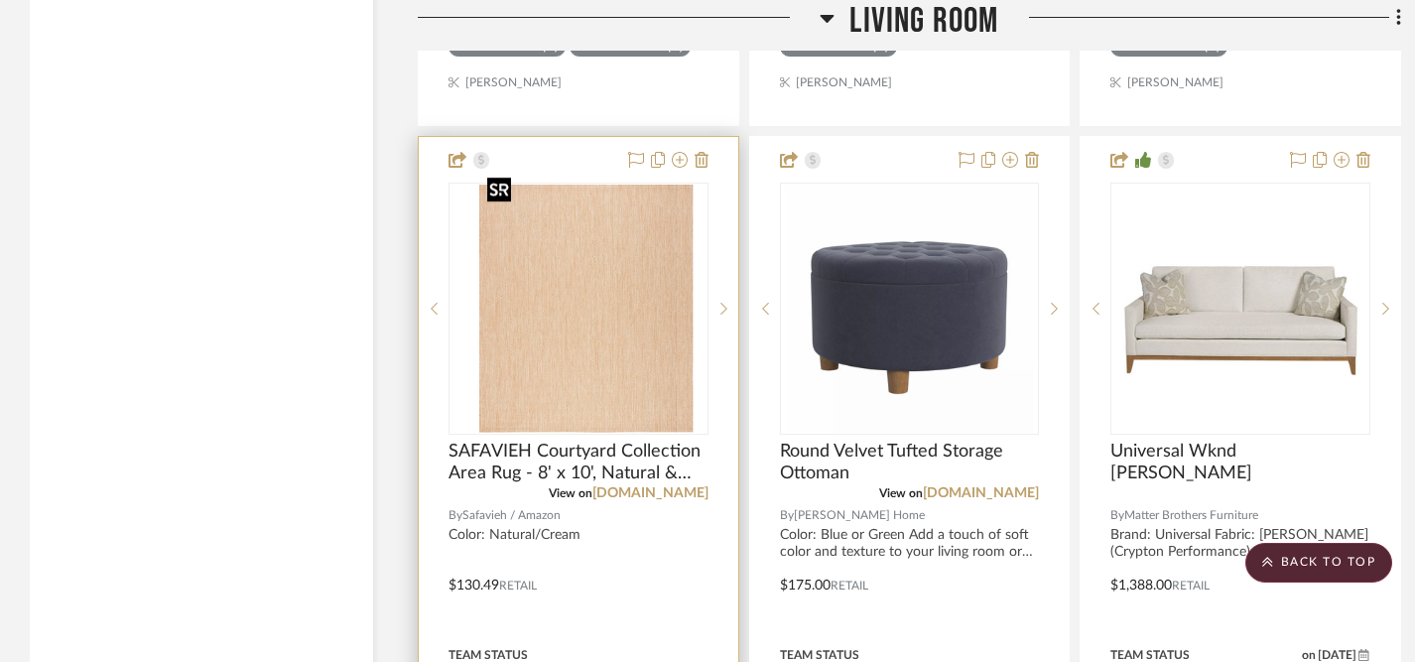
click at [605, 380] on img "0" at bounding box center [593, 309] width 197 height 248
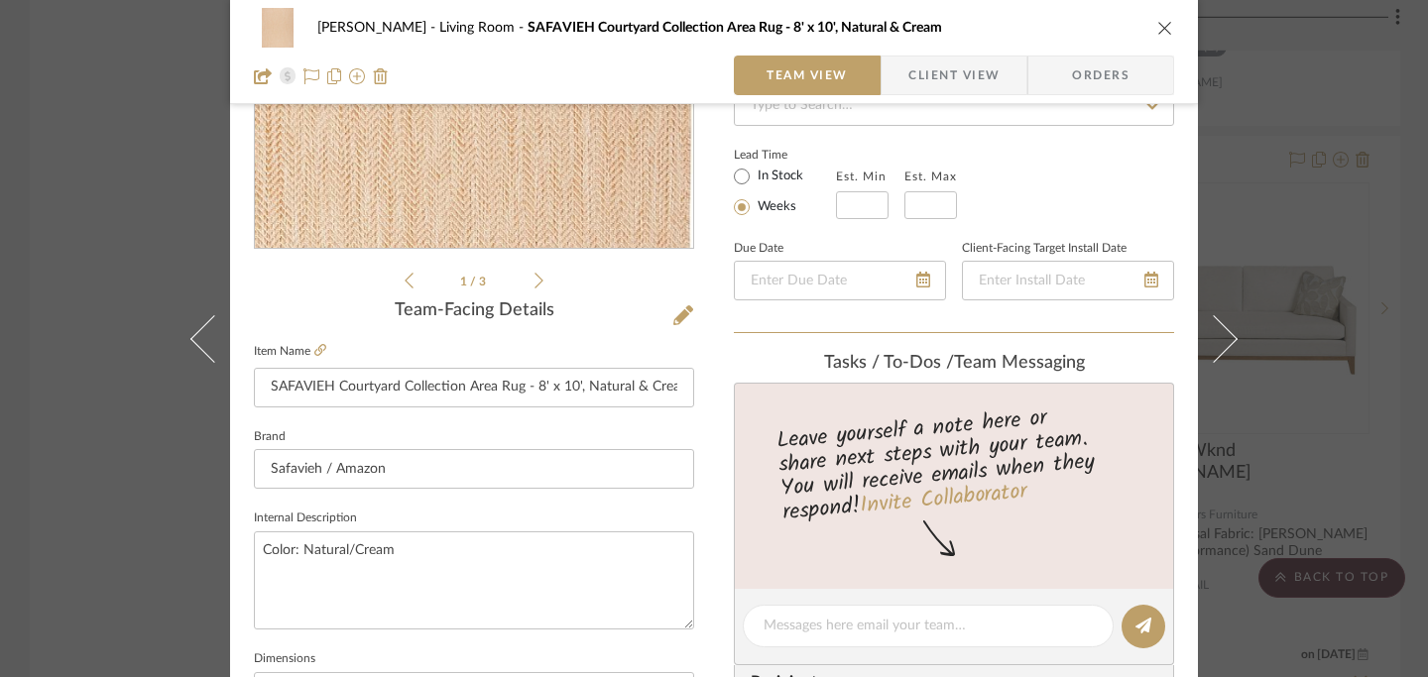
scroll to position [327, 0]
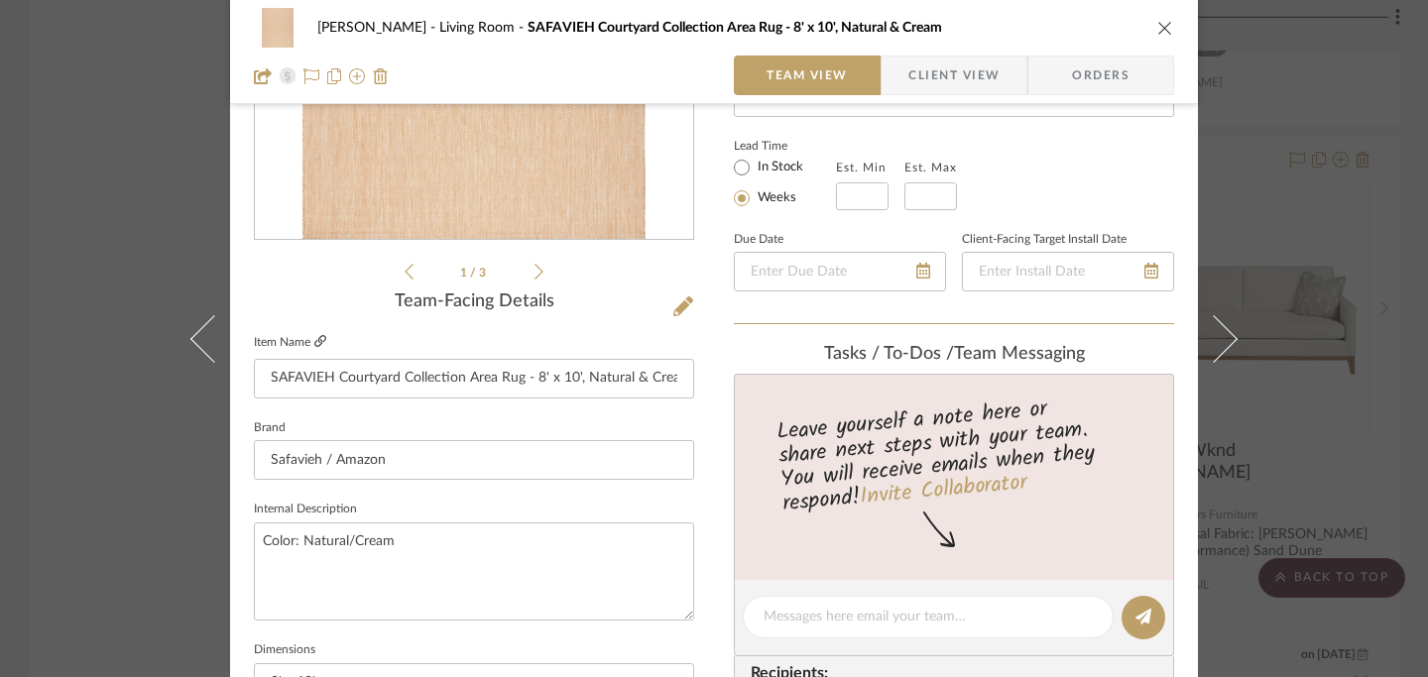
click at [316, 344] on icon at bounding box center [320, 341] width 12 height 12
